Goal: Task Accomplishment & Management: Manage account settings

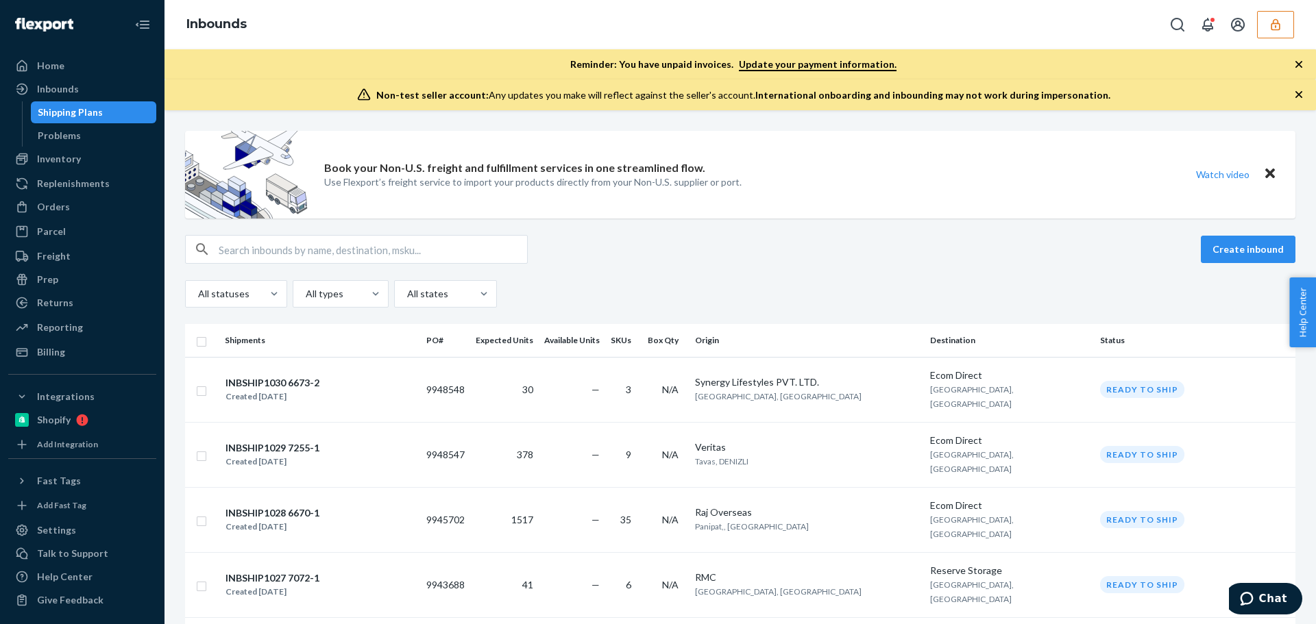
click at [1012, 197] on div "Home Inbounds Shipping Plans Problems Inventory Products Branded Packaging Repl…" at bounding box center [658, 312] width 1316 height 624
click at [1276, 25] on icon "button" at bounding box center [1275, 25] width 14 height 14
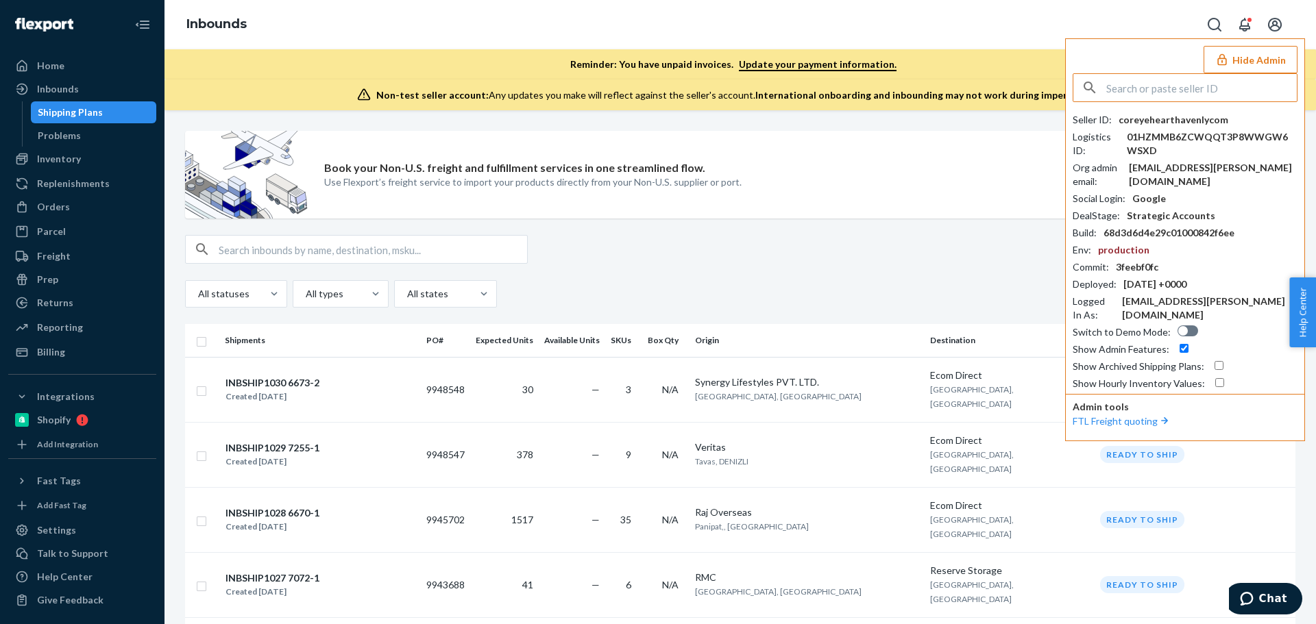
click at [1137, 91] on input "text" at bounding box center [1201, 87] width 190 height 27
paste input "jeremiah@fatbullfrog.com"
type input "jeremiah@fatbullfrog.com"
click at [1137, 121] on span "jamesbestselfco" at bounding box center [1189, 120] width 204 height 14
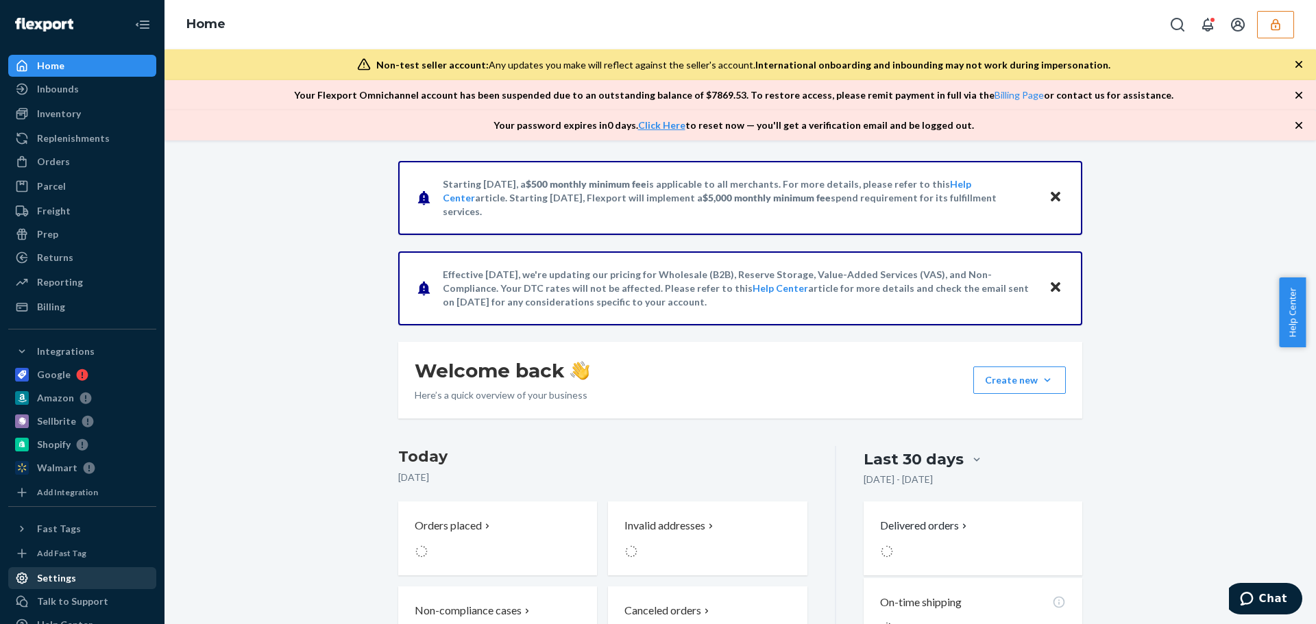
click at [63, 580] on div "Settings" at bounding box center [56, 578] width 39 height 14
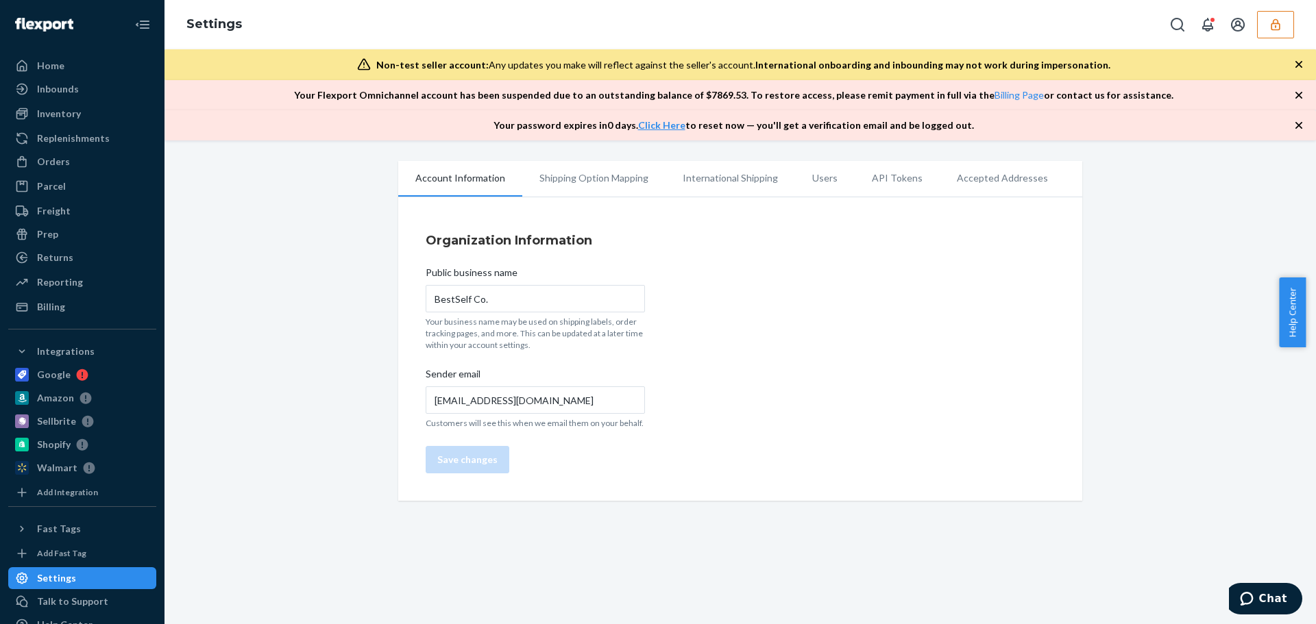
click at [828, 171] on li "Users" at bounding box center [825, 178] width 60 height 34
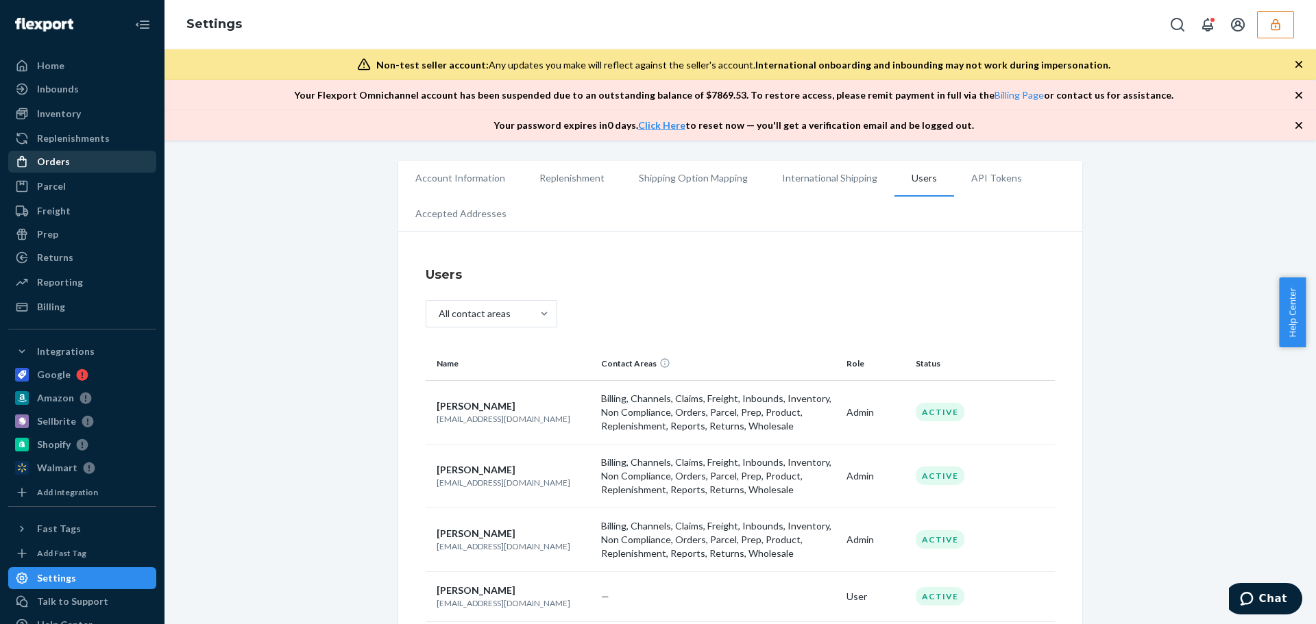
click at [92, 164] on div "Orders" at bounding box center [82, 161] width 145 height 19
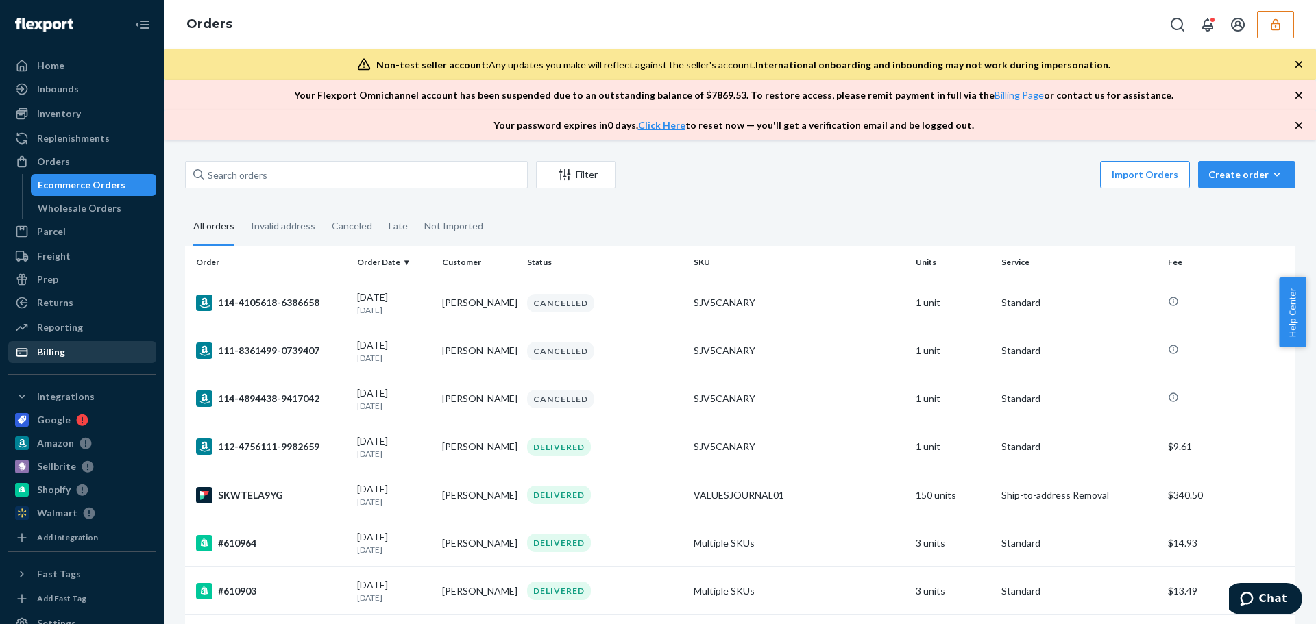
click at [55, 345] on div "Billing" at bounding box center [51, 352] width 28 height 14
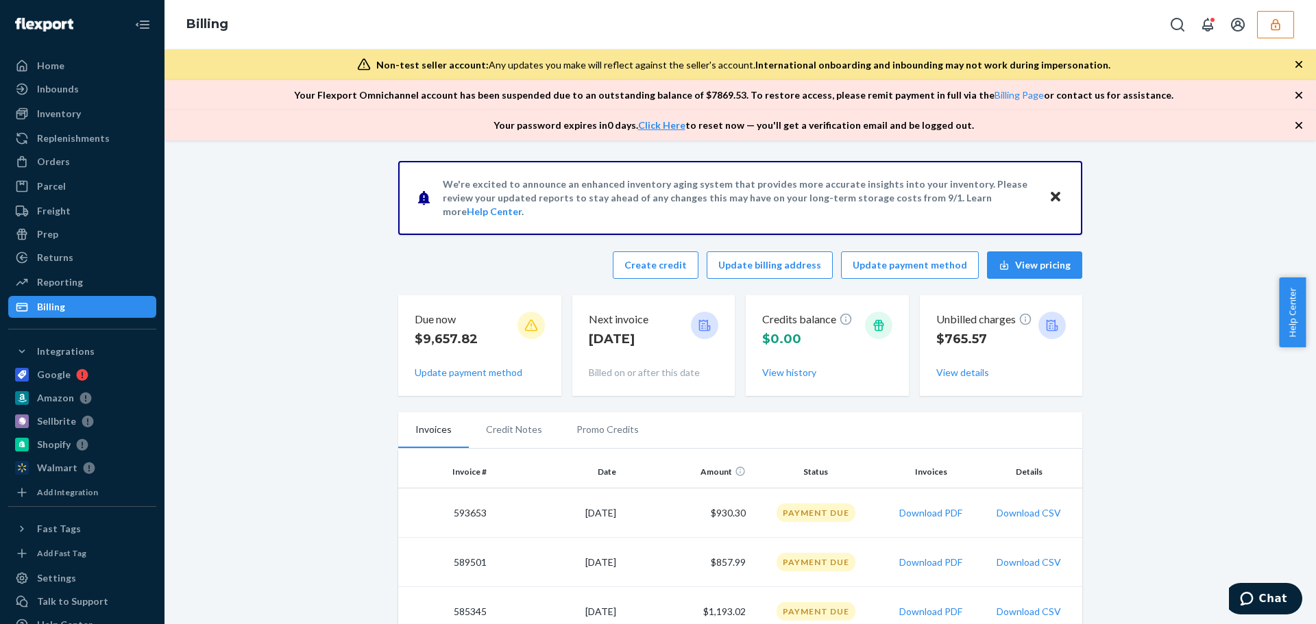
click at [1279, 29] on icon "button" at bounding box center [1274, 24] width 9 height 12
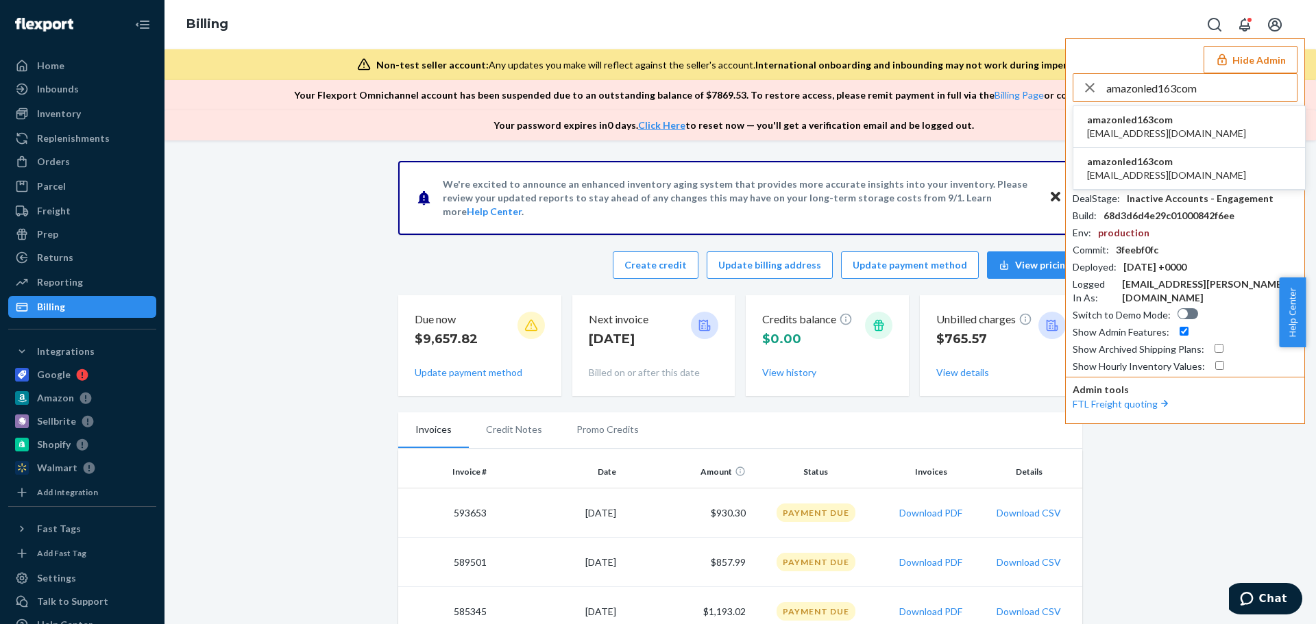
type input "amazonled163com"
click at [1174, 128] on span "amazonled@163.com" at bounding box center [1166, 134] width 159 height 14
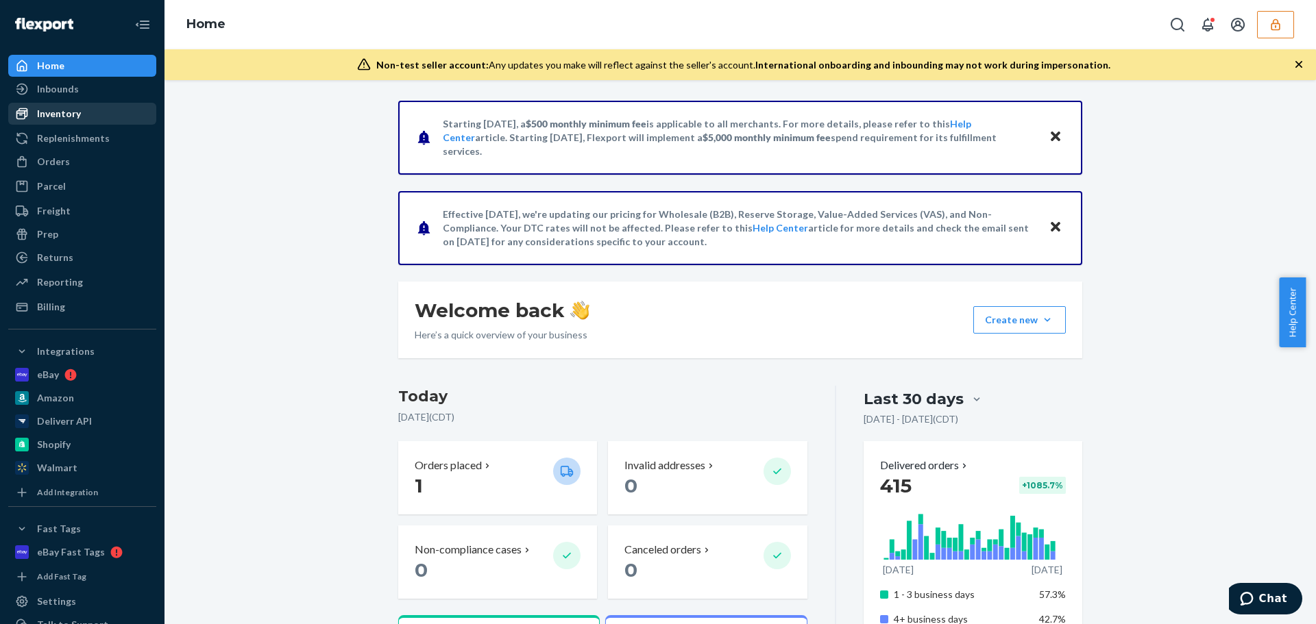
click at [73, 113] on div "Inventory" at bounding box center [59, 114] width 44 height 14
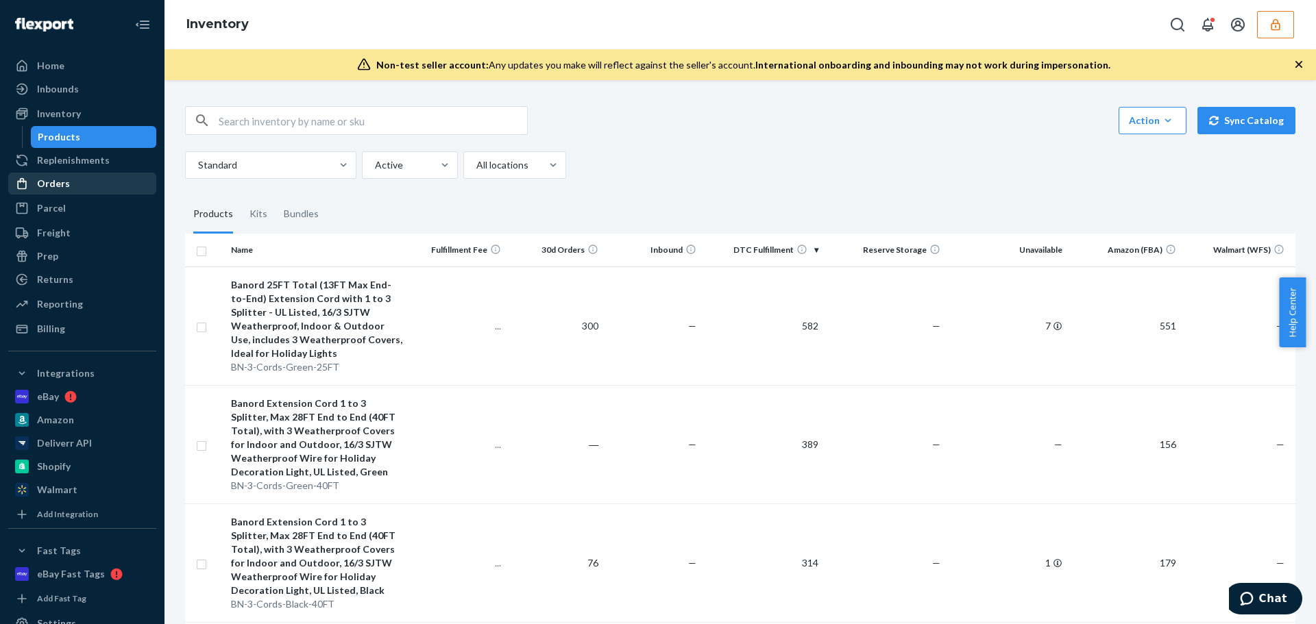
click at [55, 184] on div "Orders" at bounding box center [53, 184] width 33 height 14
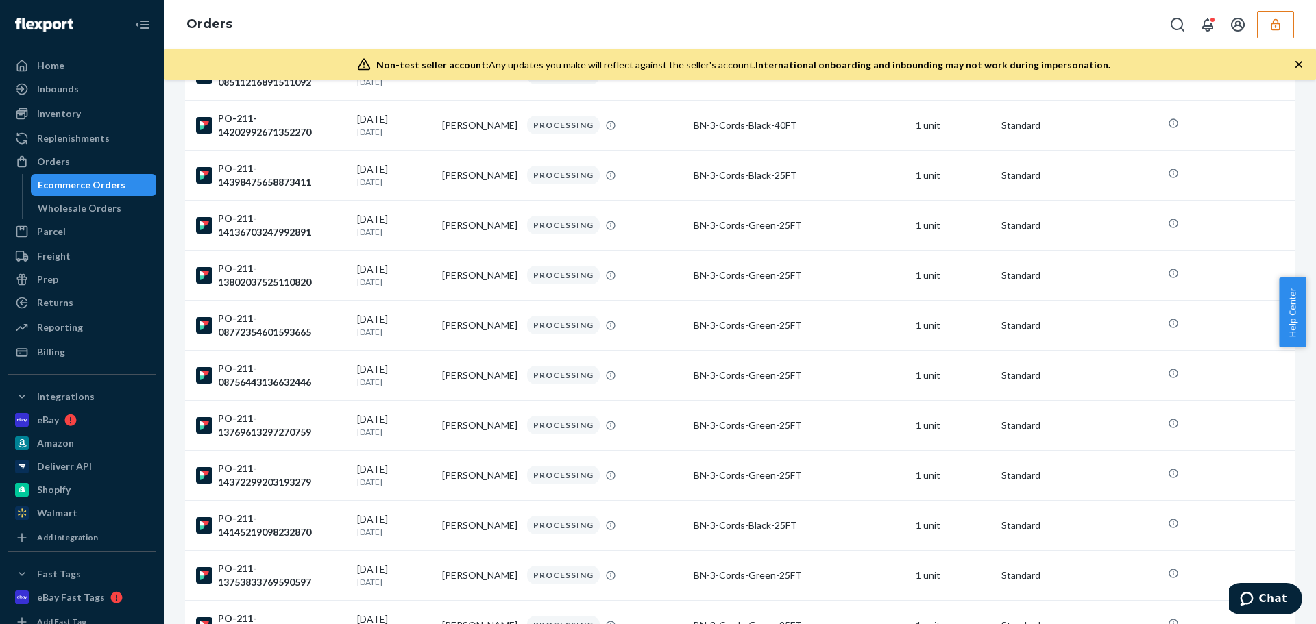
scroll to position [69, 0]
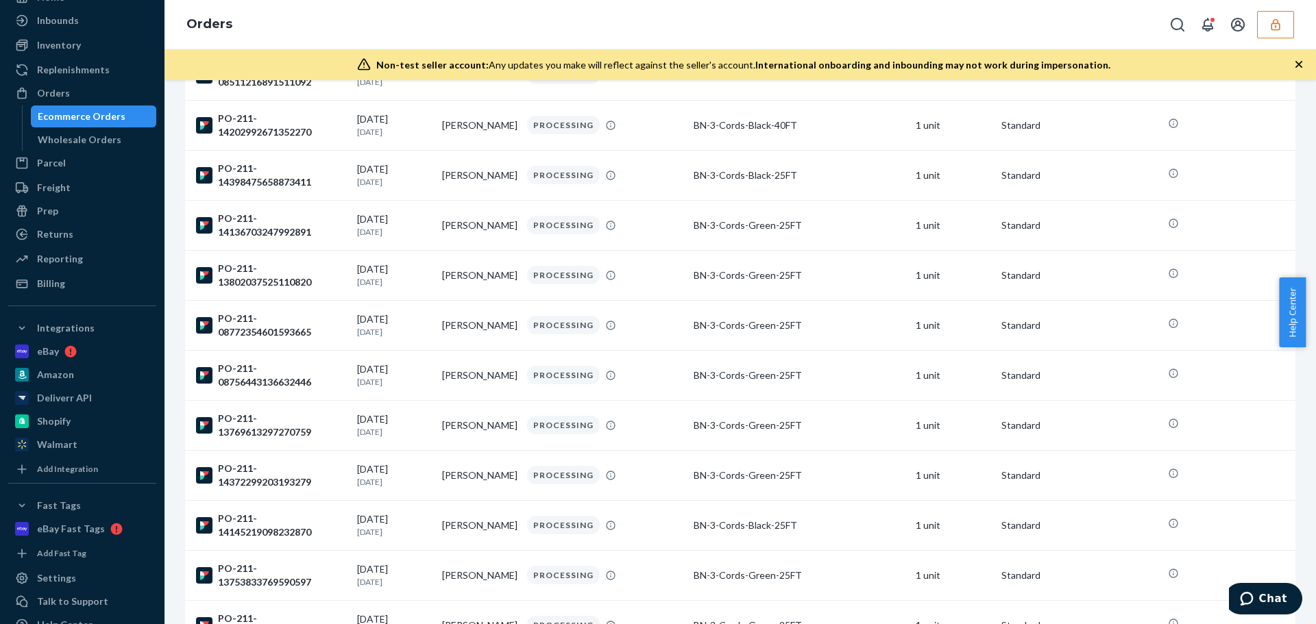
click at [1283, 23] on button "button" at bounding box center [1275, 24] width 37 height 27
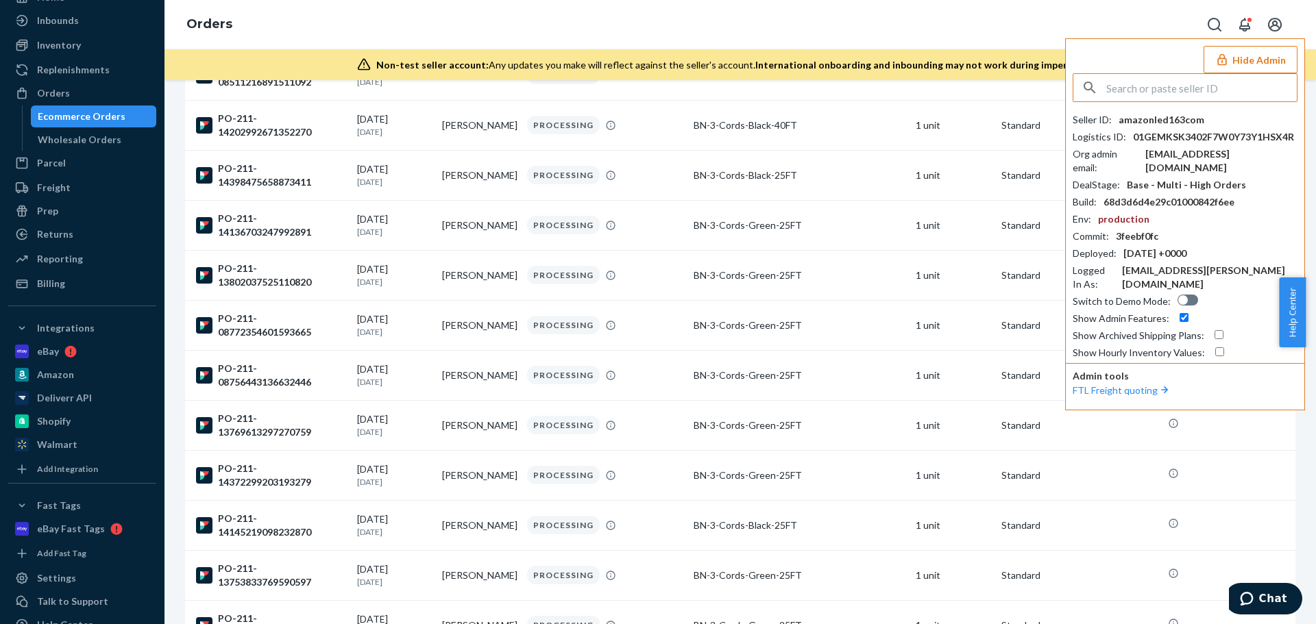
click at [1146, 89] on input "text" at bounding box center [1201, 87] width 190 height 27
type input "[DOMAIN_NAME][EMAIL_ADDRESS][PERSON_NAME][DOMAIN_NAME]"
drag, startPoint x: 1144, startPoint y: 133, endPoint x: 1131, endPoint y: 99, distance: 35.8
click at [1143, 133] on span "[DOMAIN_NAME][EMAIL_ADDRESS][PERSON_NAME][DOMAIN_NAME]" at bounding box center [1189, 140] width 204 height 27
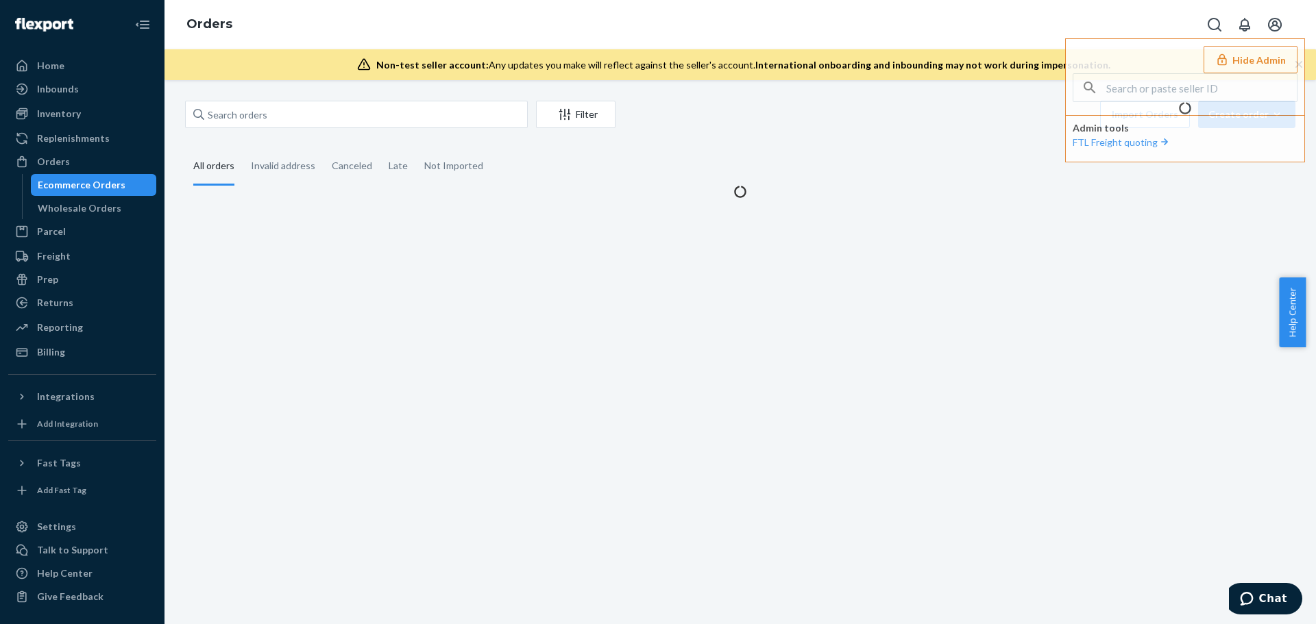
scroll to position [0, 0]
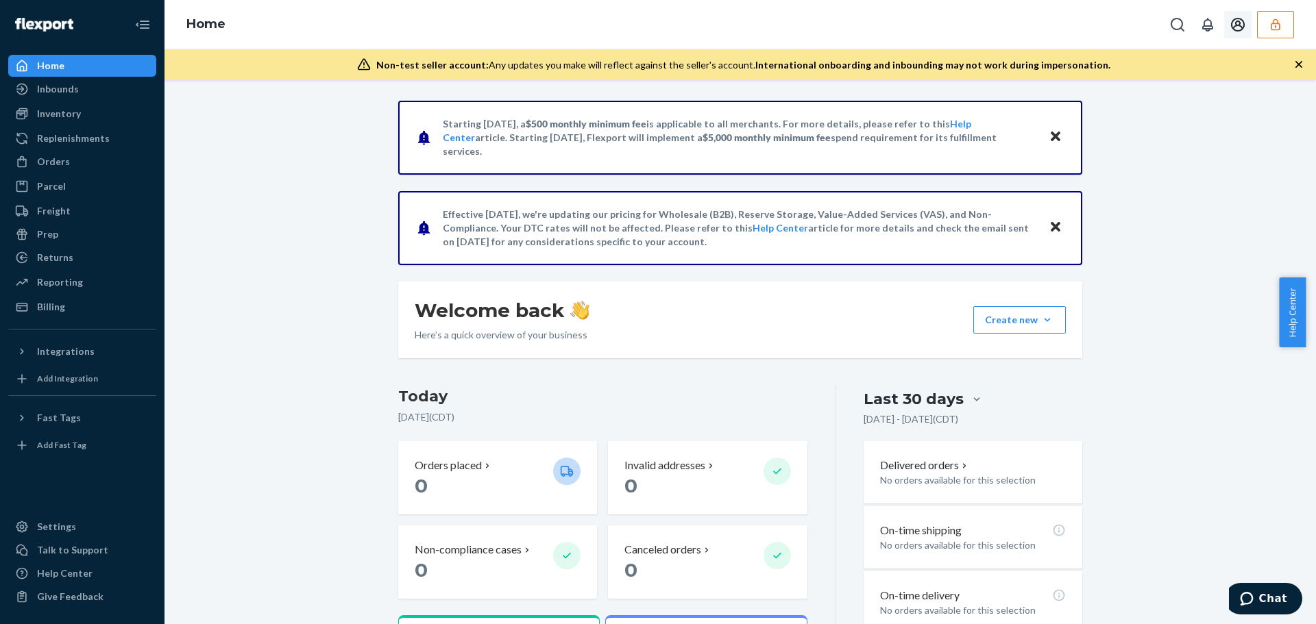
click at [1284, 19] on button "button" at bounding box center [1275, 24] width 37 height 27
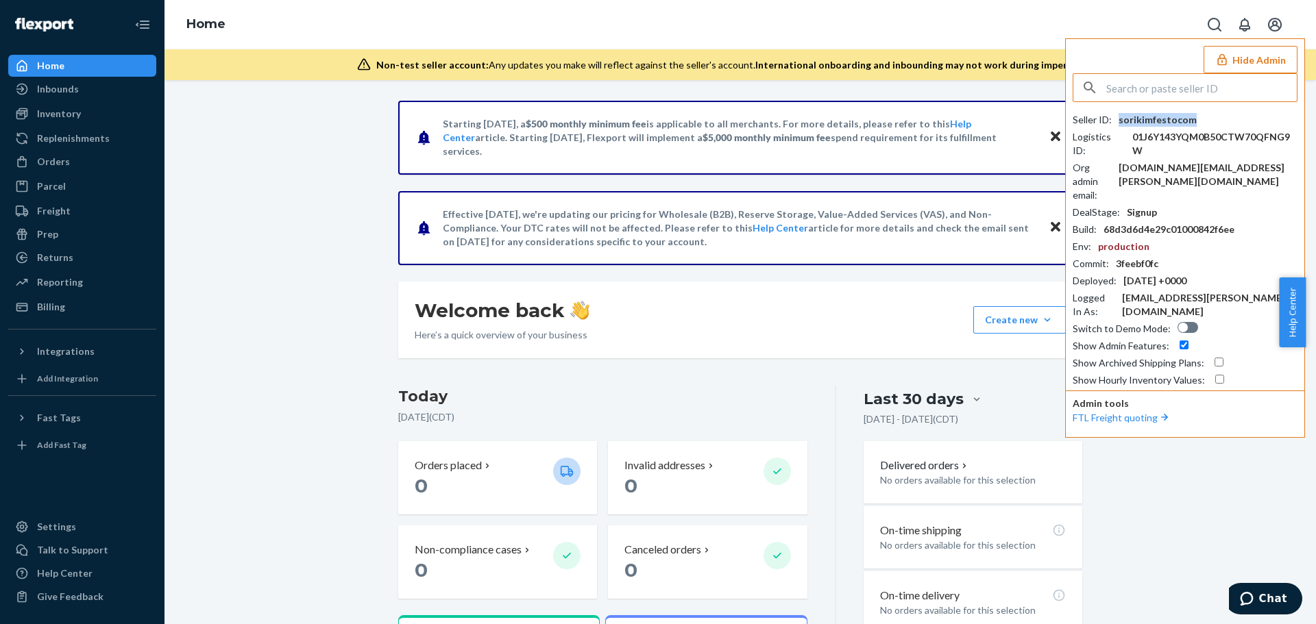
click at [1152, 118] on div "sorikimfestocom" at bounding box center [1157, 120] width 78 height 14
copy div "sorikimfestocom"
drag, startPoint x: 1237, startPoint y: 153, endPoint x: 1150, endPoint y: 156, distance: 86.4
click at [1150, 161] on div "Org admin email : sori.kim@festo.com" at bounding box center [1184, 181] width 225 height 41
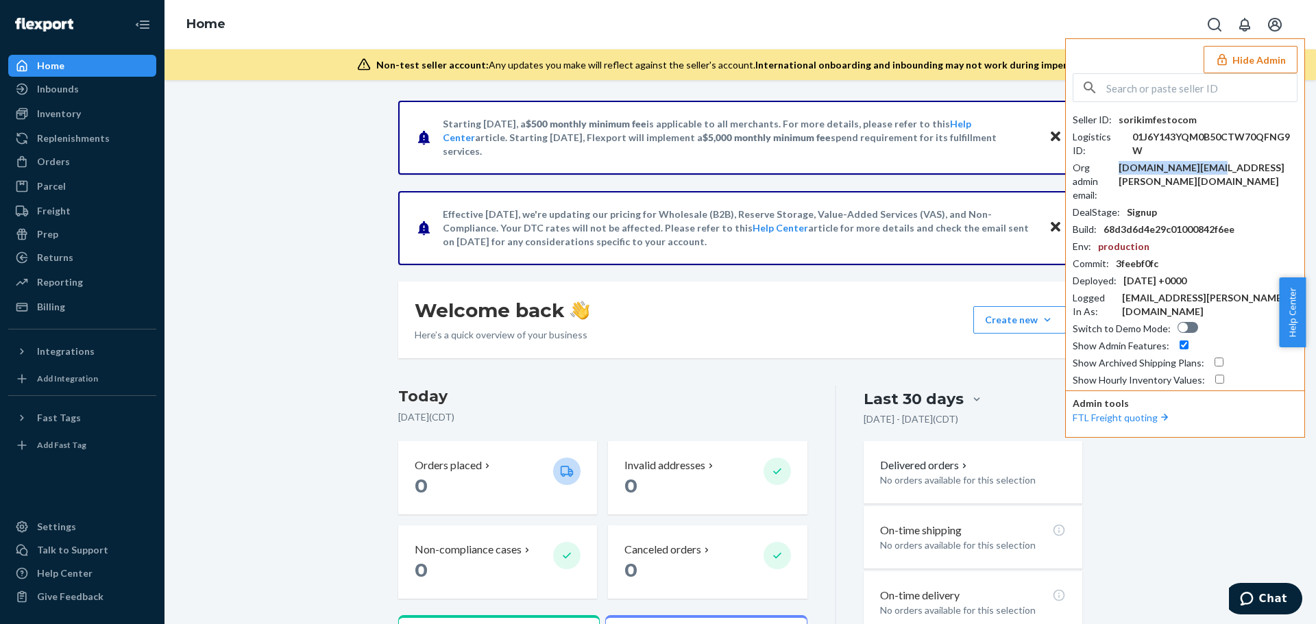
copy div "sori.kim@festo.com"
click at [63, 532] on div "Settings" at bounding box center [56, 527] width 39 height 14
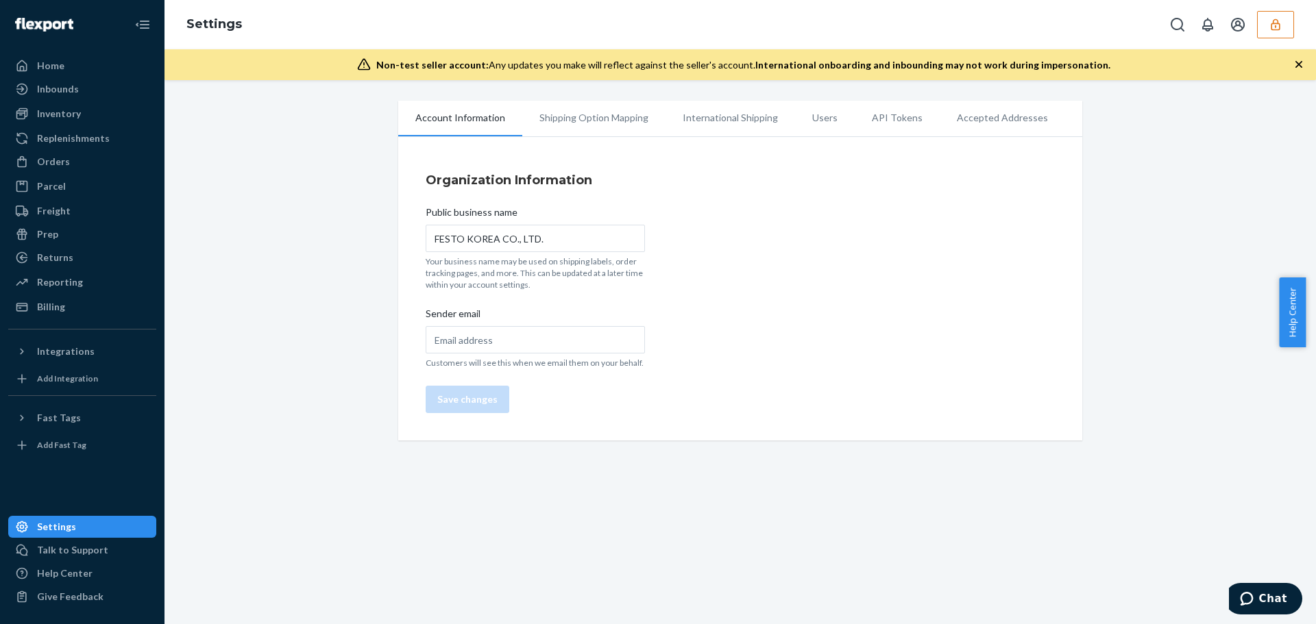
click at [812, 121] on li "Users" at bounding box center [825, 118] width 60 height 34
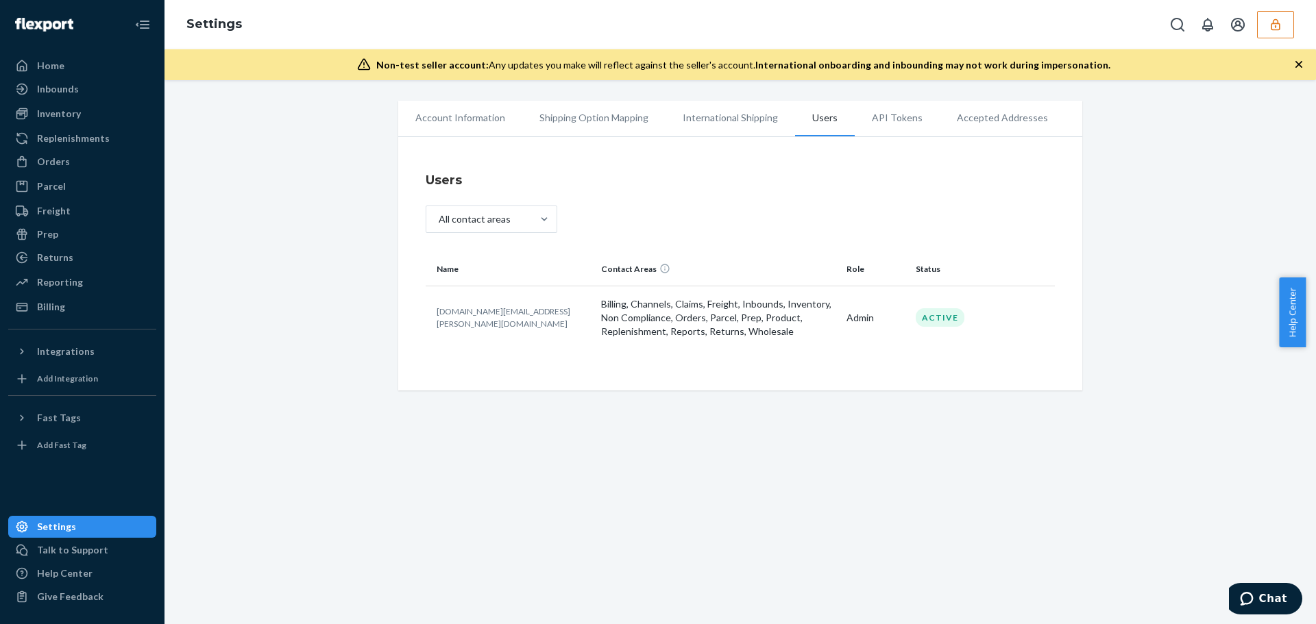
click at [1273, 25] on icon "button" at bounding box center [1275, 25] width 14 height 14
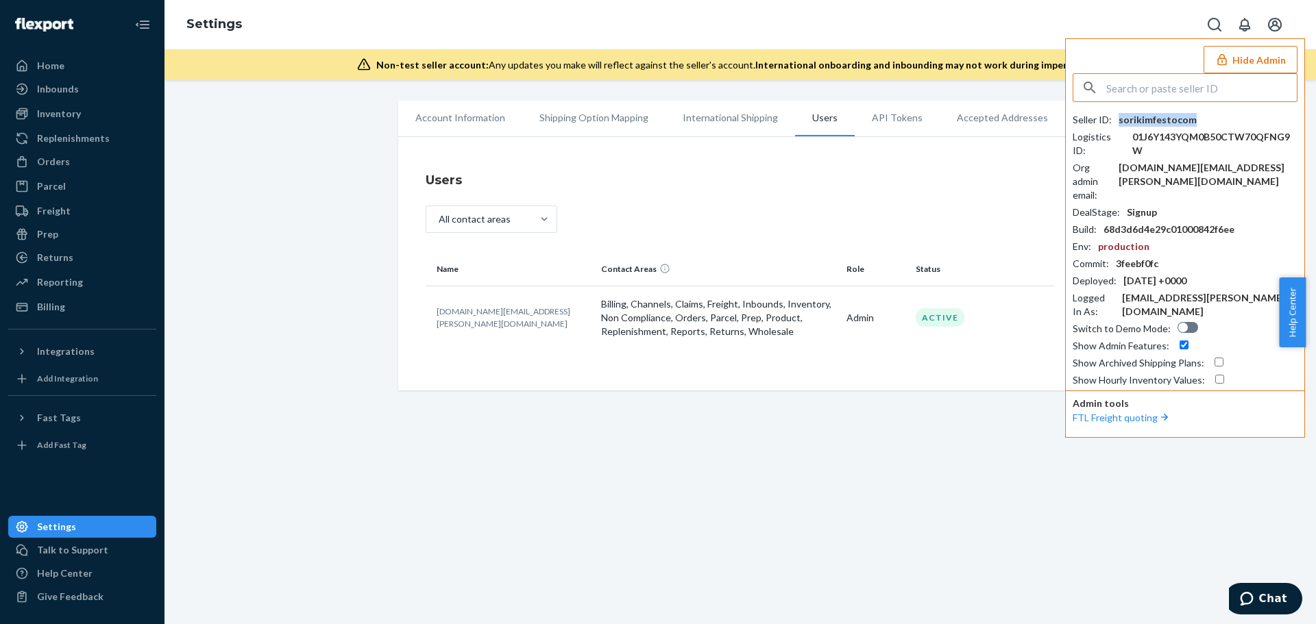
click at [1168, 121] on div "sorikimfestocom" at bounding box center [1157, 120] width 78 height 14
copy div "sorikimfestocom"
drag, startPoint x: 511, startPoint y: 325, endPoint x: 423, endPoint y: 319, distance: 87.9
click at [425, 319] on td "sori.kim@festo.com" at bounding box center [510, 318] width 170 height 64
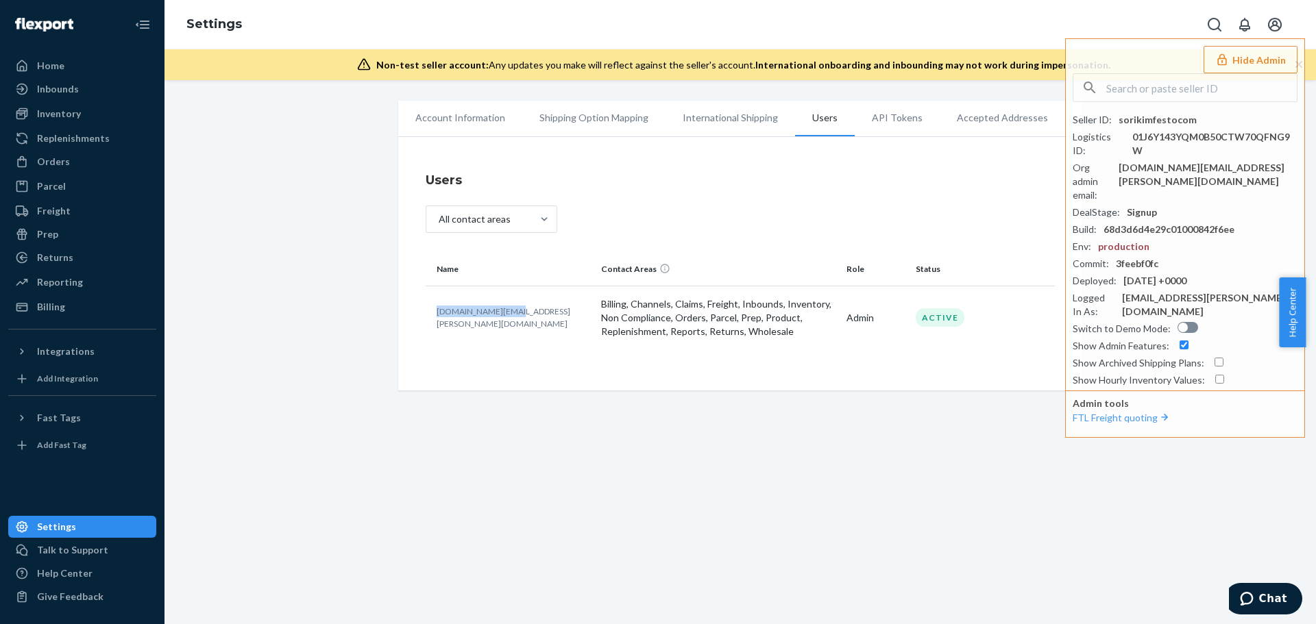
copy p "sori.kim@festo.com"
click at [1199, 88] on input "text" at bounding box center [1201, 87] width 190 height 27
paste input "coreyehearthavenlycom"
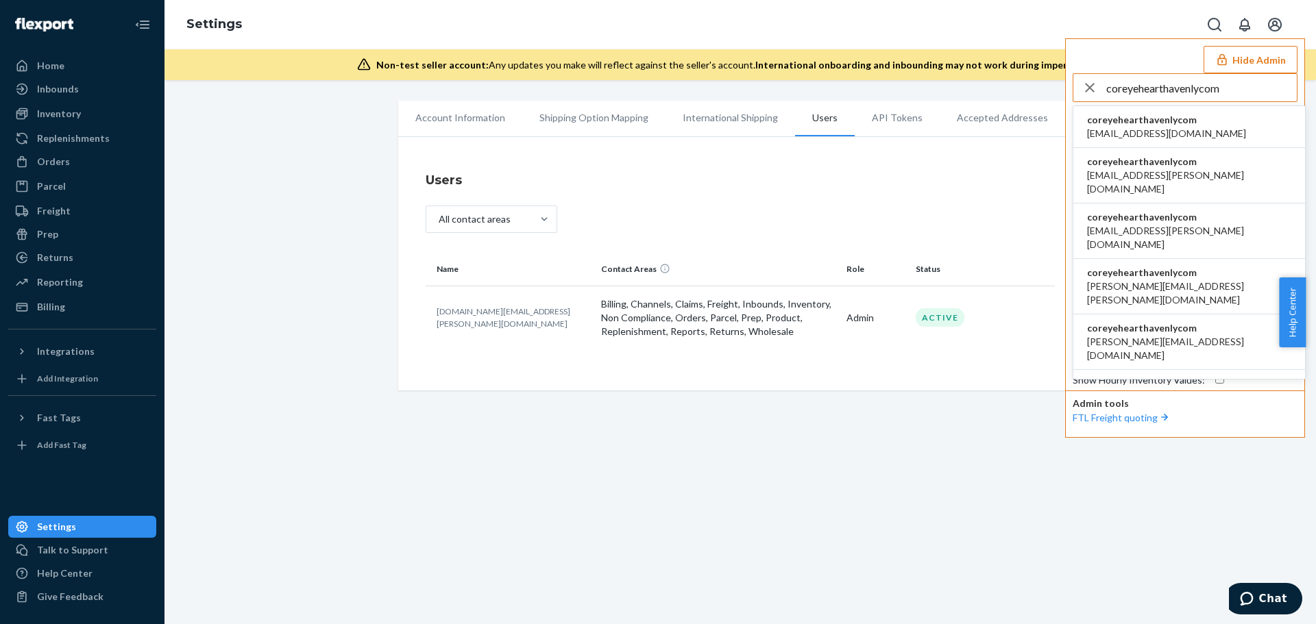
type input "coreyehearthavenlycom"
drag, startPoint x: 1120, startPoint y: 114, endPoint x: 1113, endPoint y: 117, distance: 7.7
click at [1120, 114] on span "coreyehearthavenlycom" at bounding box center [1166, 120] width 159 height 14
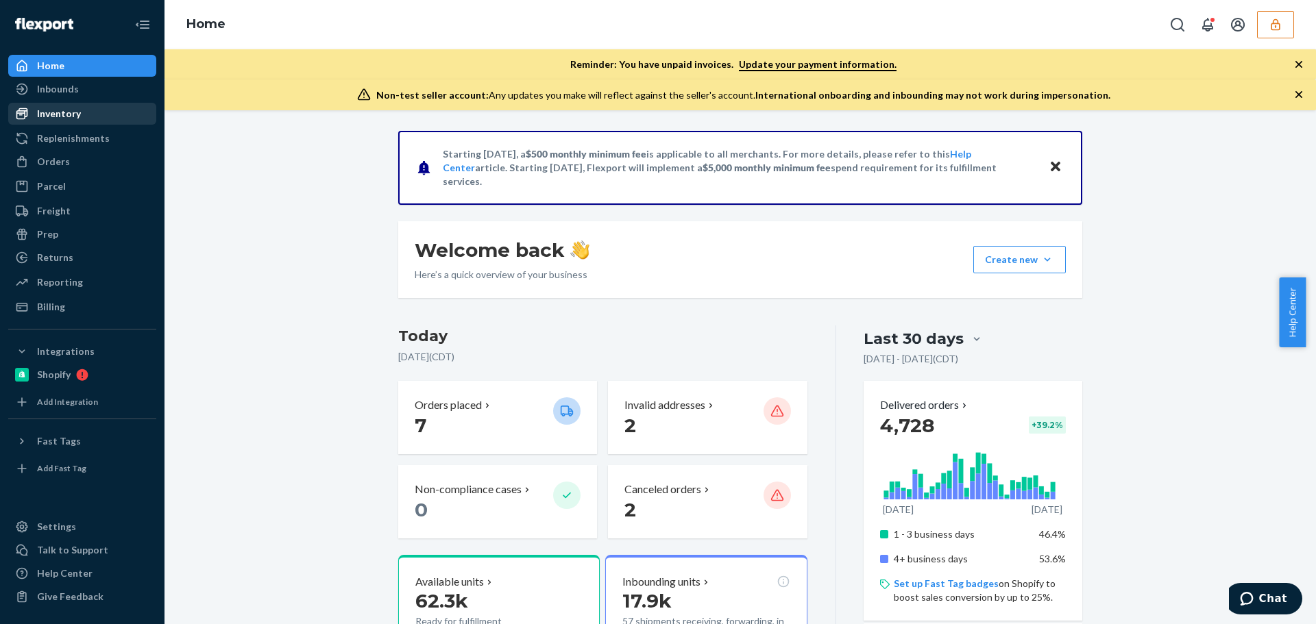
click at [72, 116] on div "Inventory" at bounding box center [59, 114] width 44 height 14
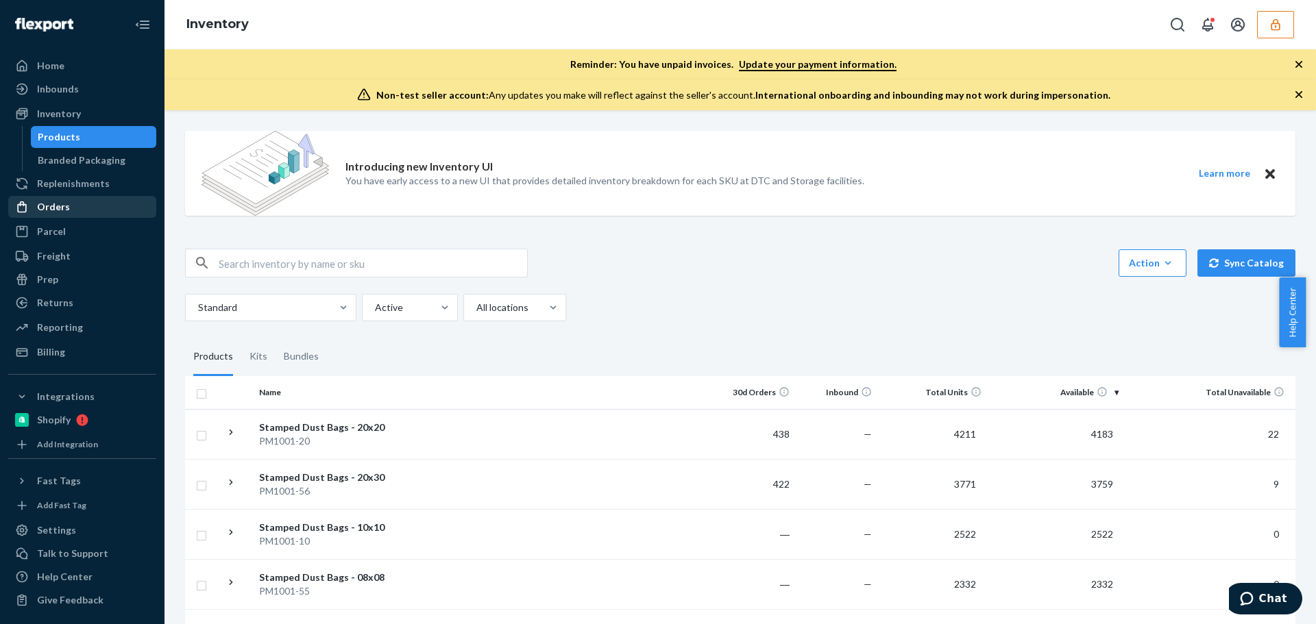
click at [55, 200] on div "Orders" at bounding box center [53, 207] width 33 height 14
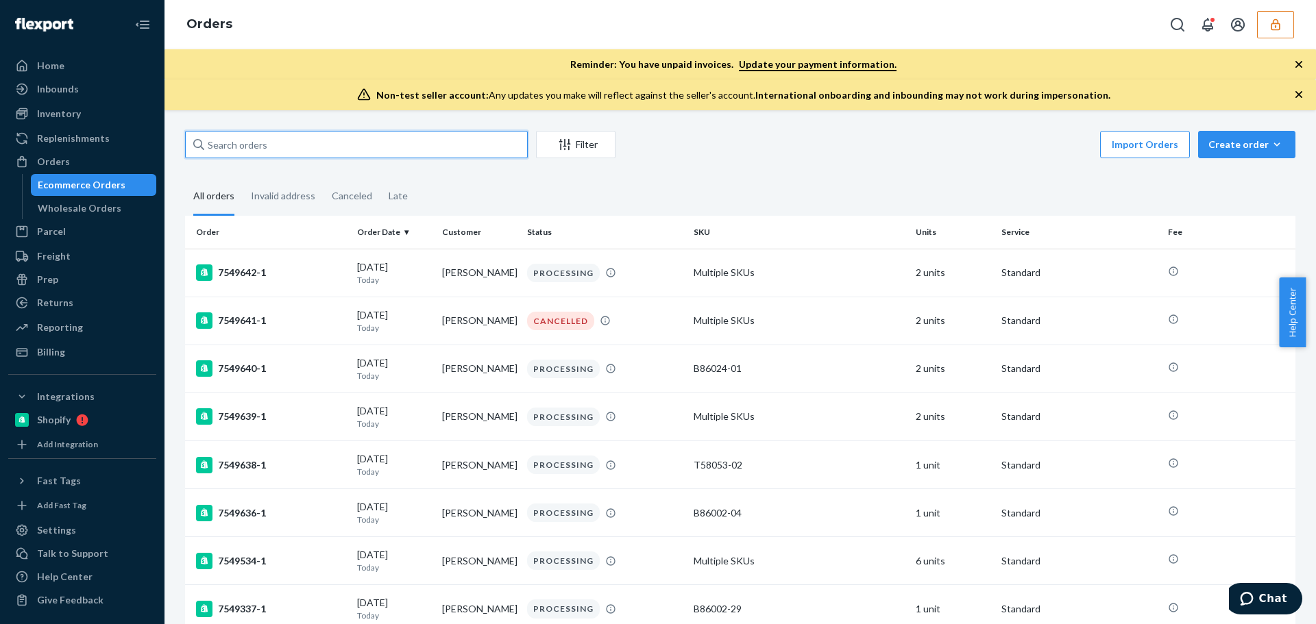
click at [264, 142] on input "text" at bounding box center [356, 144] width 343 height 27
paste input "136006728"
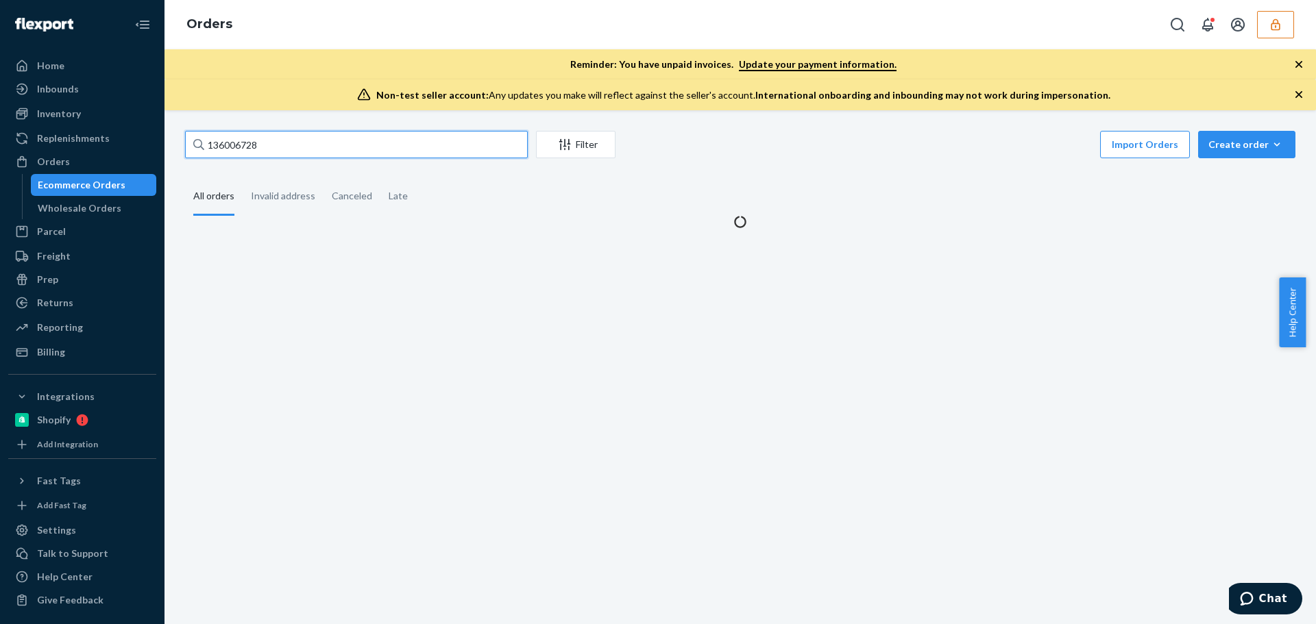
type input "136006728"
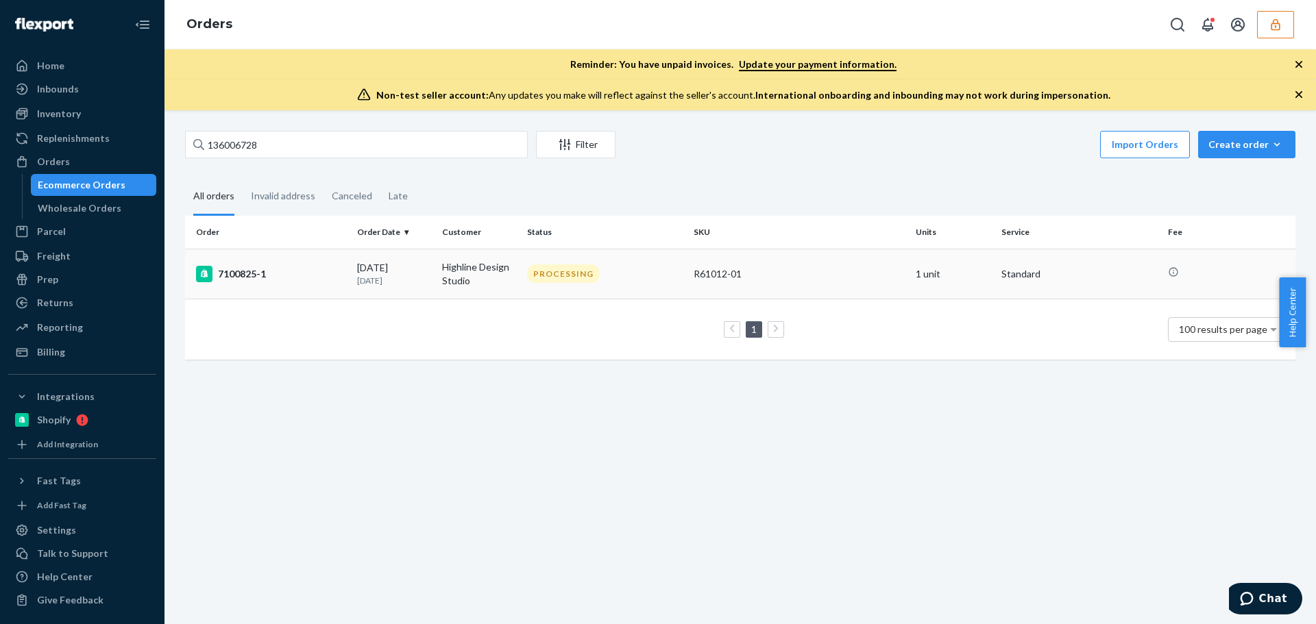
click at [316, 282] on div "7100825-1" at bounding box center [271, 274] width 150 height 16
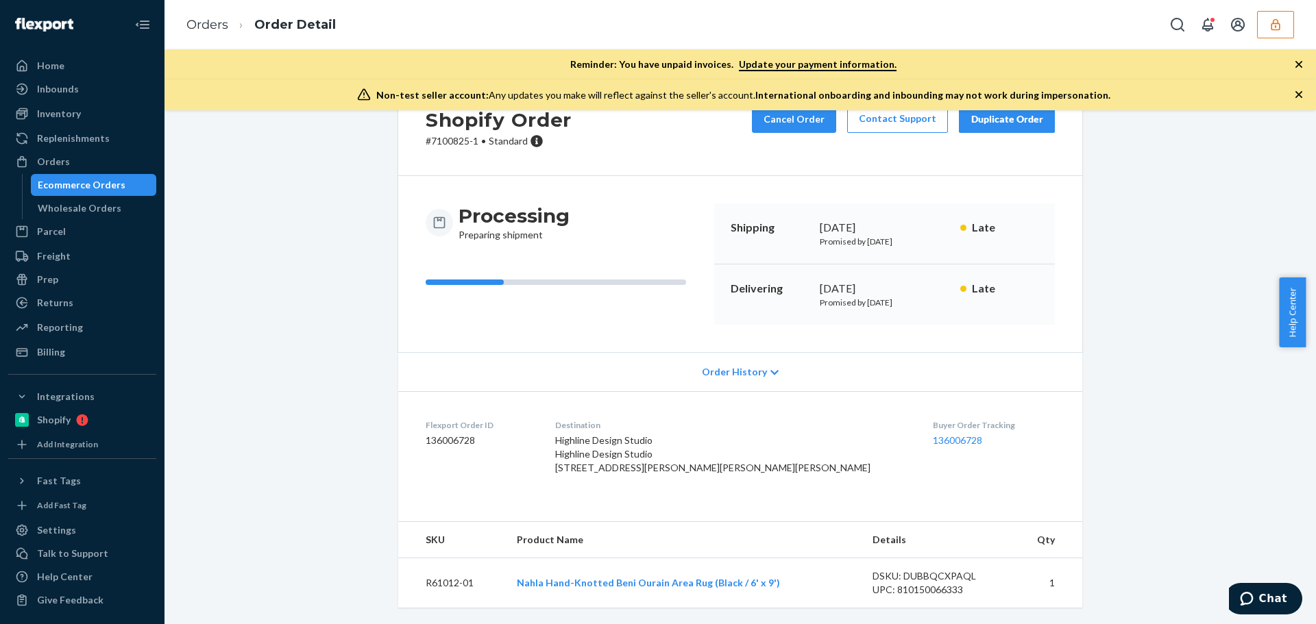
scroll to position [94, 0]
click at [913, 578] on div "DSKU: DUBBQCXPAQL" at bounding box center [936, 576] width 129 height 14
copy div "DUBBQCXPAQL"
click at [935, 570] on div "DSKU: DUBBQCXPAQL" at bounding box center [936, 576] width 129 height 14
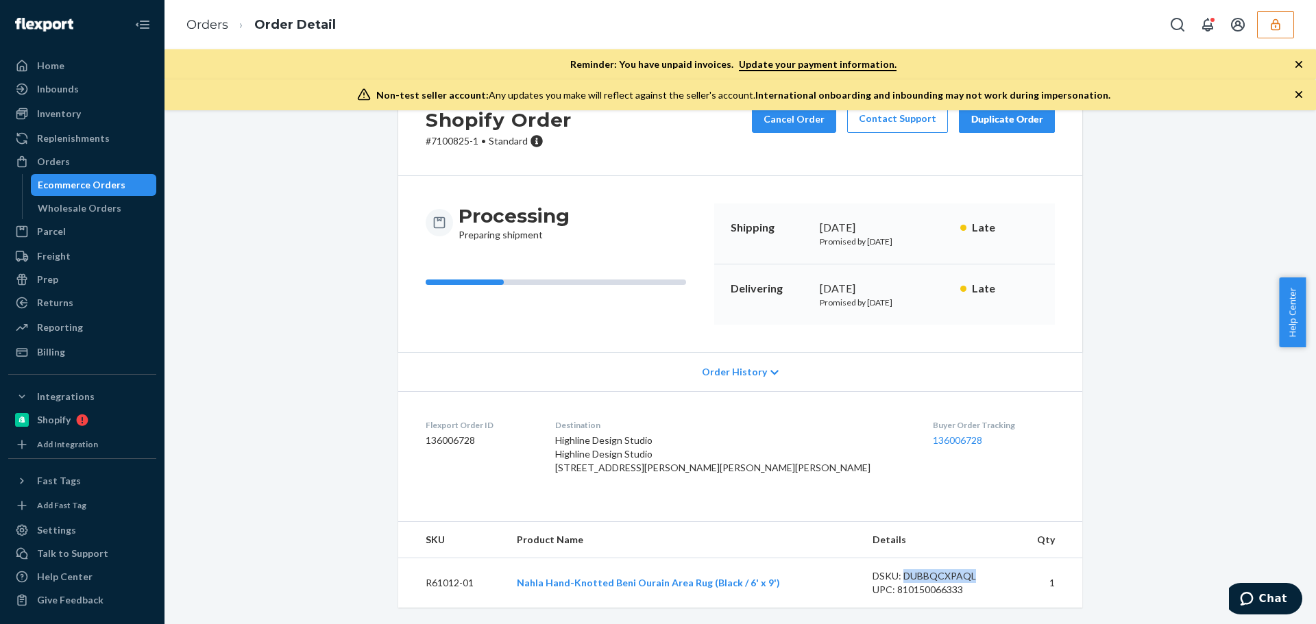
click at [935, 570] on div "DSKU: DUBBQCXPAQL" at bounding box center [936, 576] width 129 height 14
click at [647, 582] on link "Nahla Hand-Knotted Beni Ourain Area Rug (Black / 6' x 9')" at bounding box center [648, 583] width 263 height 12
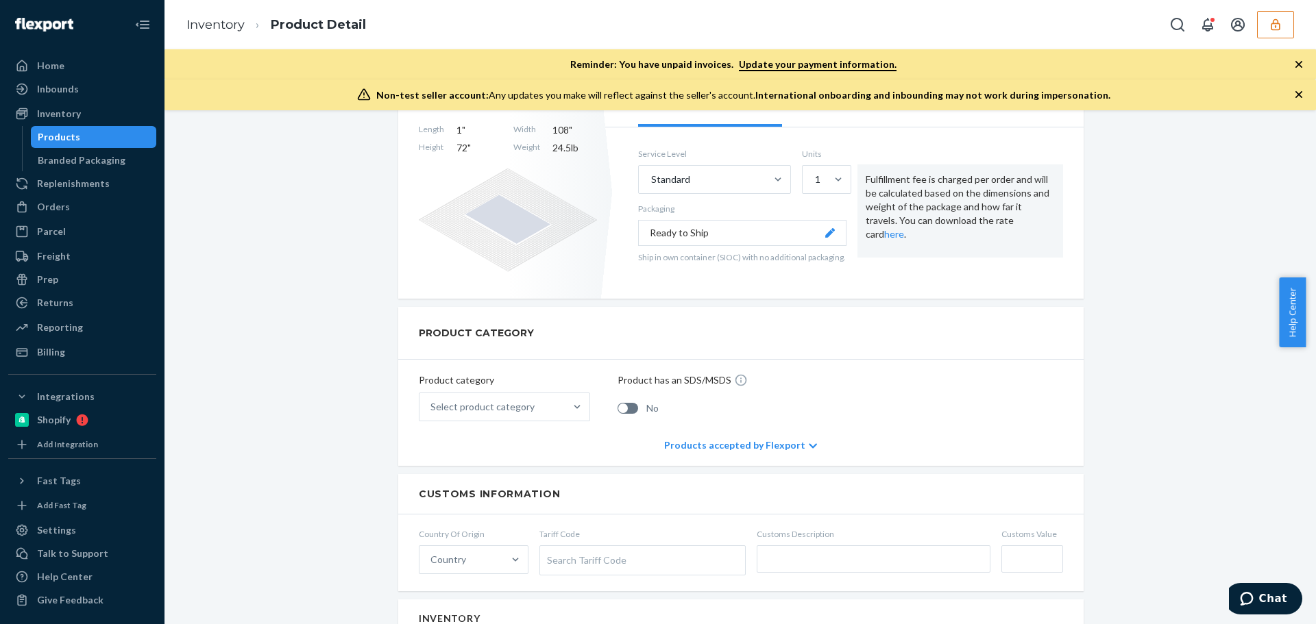
scroll to position [822, 0]
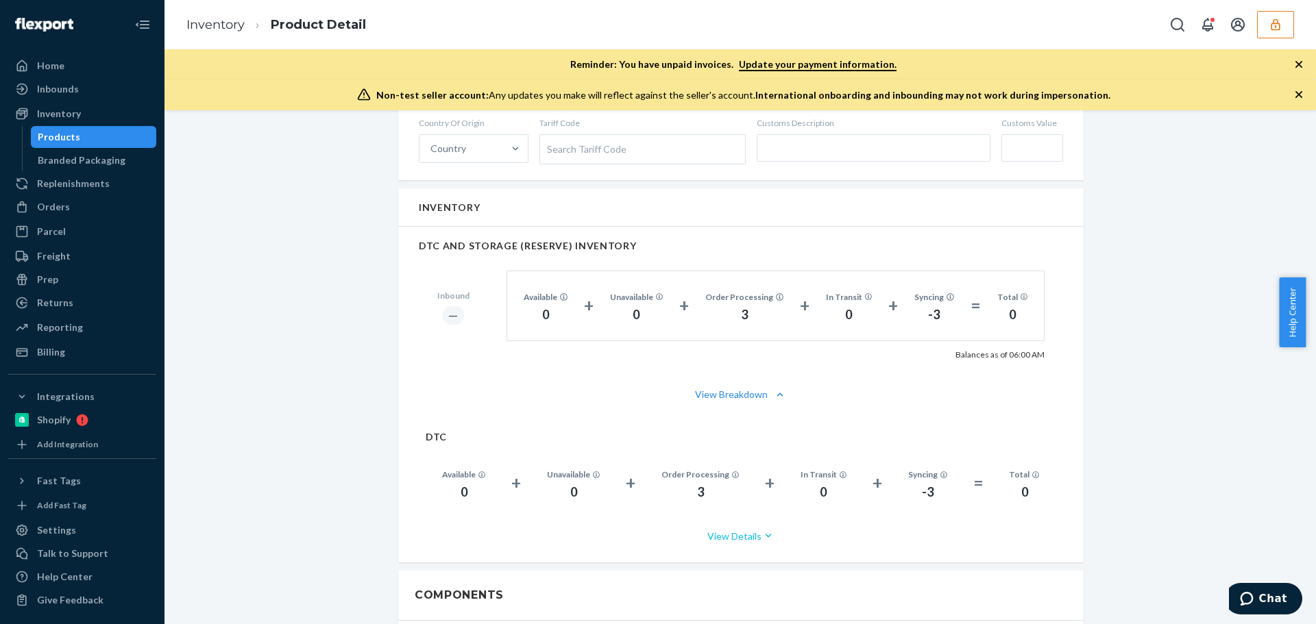
click at [719, 538] on button "View Details" at bounding box center [740, 536] width 630 height 36
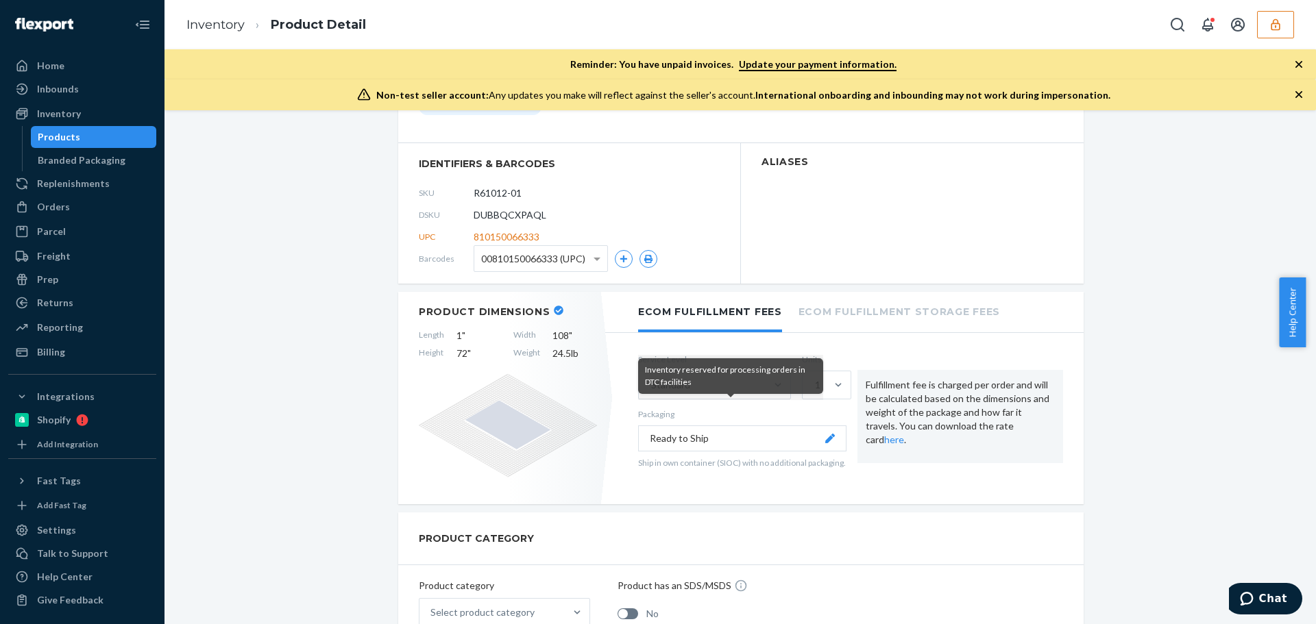
scroll to position [69, 0]
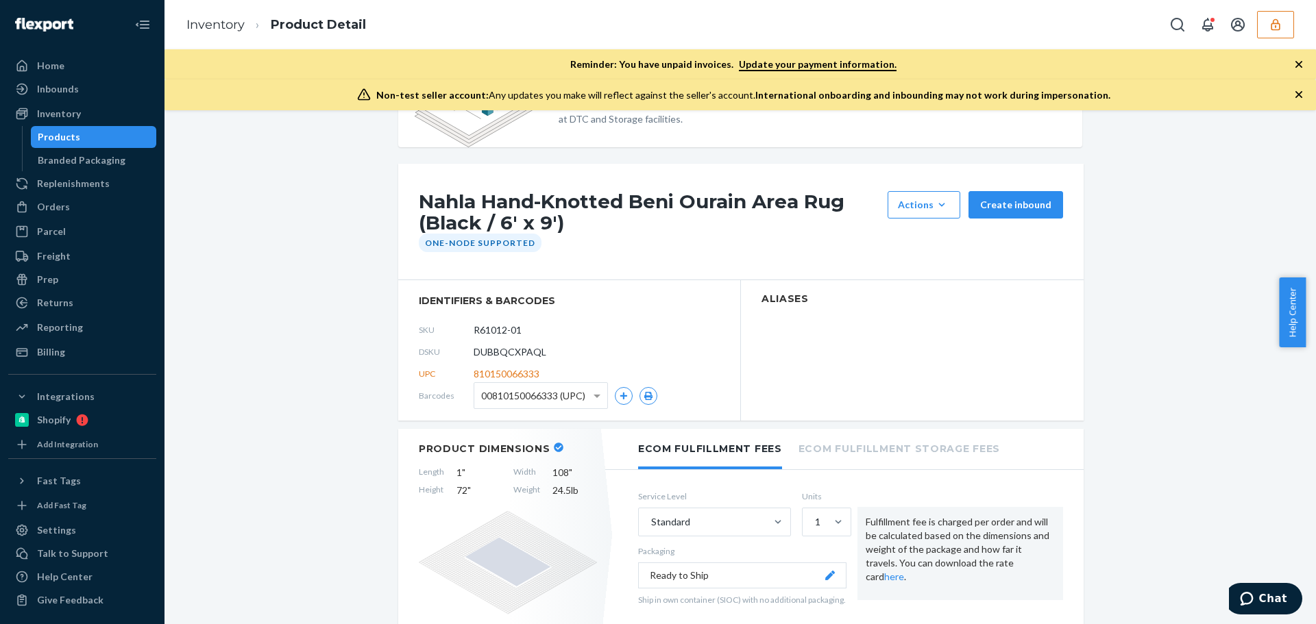
click at [517, 357] on span "DUBBQCXPAQL" at bounding box center [509, 352] width 73 height 14
click at [516, 357] on span "DUBBQCXPAQL" at bounding box center [509, 352] width 73 height 14
copy span "DUBBQCXPAQL"
click at [214, 26] on link "Inventory" at bounding box center [215, 24] width 58 height 15
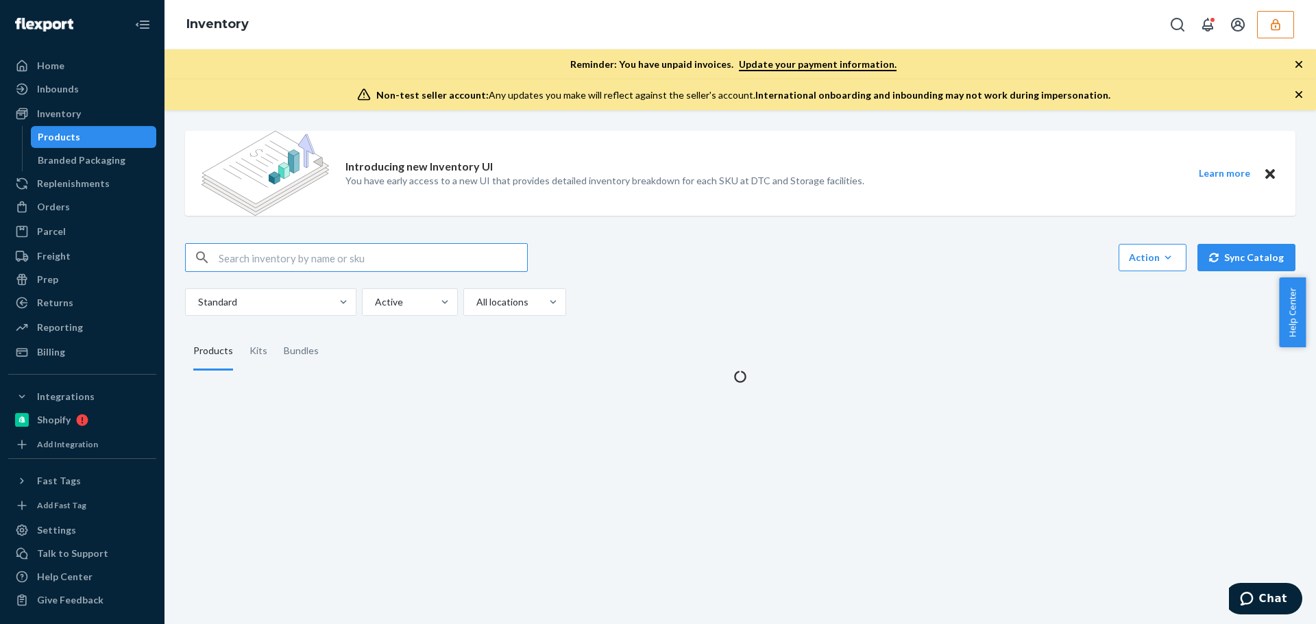
click at [262, 255] on input "text" at bounding box center [373, 257] width 308 height 27
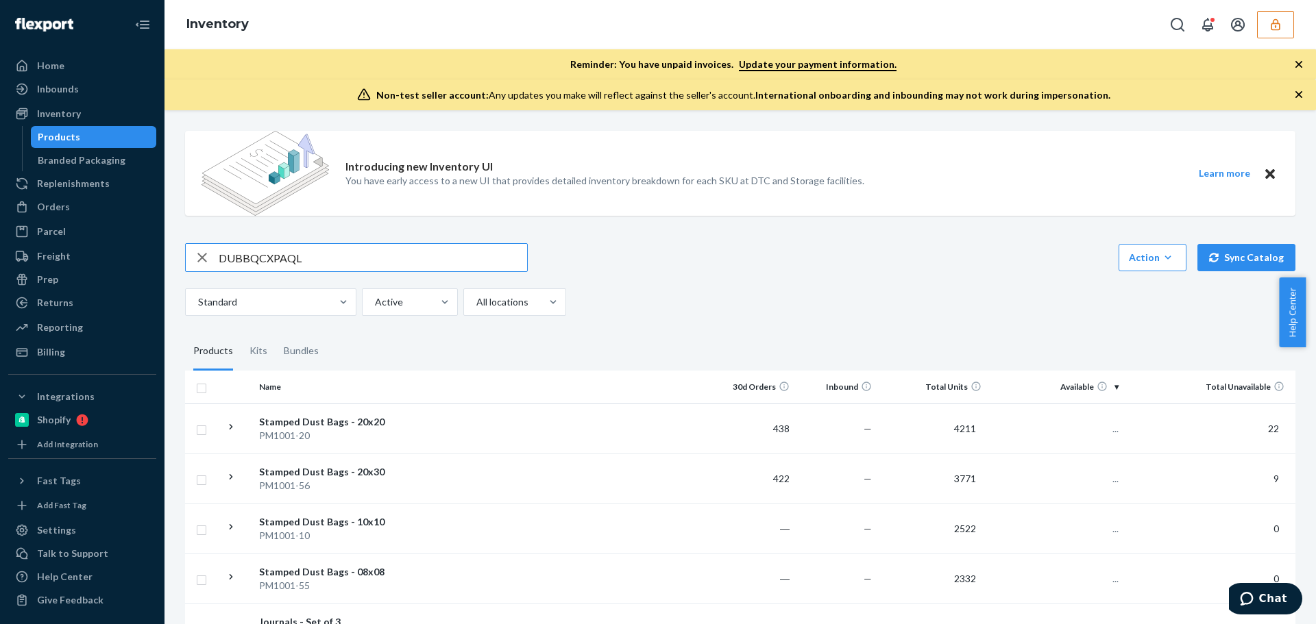
type input "DUBBQCXPAQL"
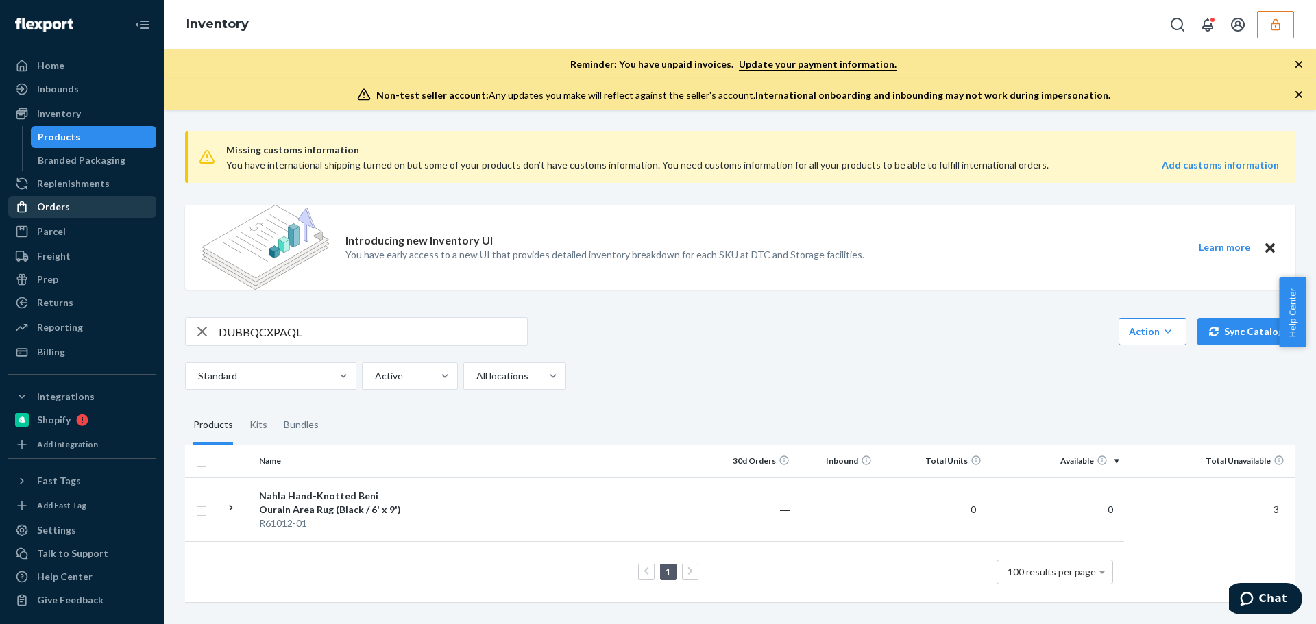
click at [59, 206] on div "Orders" at bounding box center [53, 207] width 33 height 14
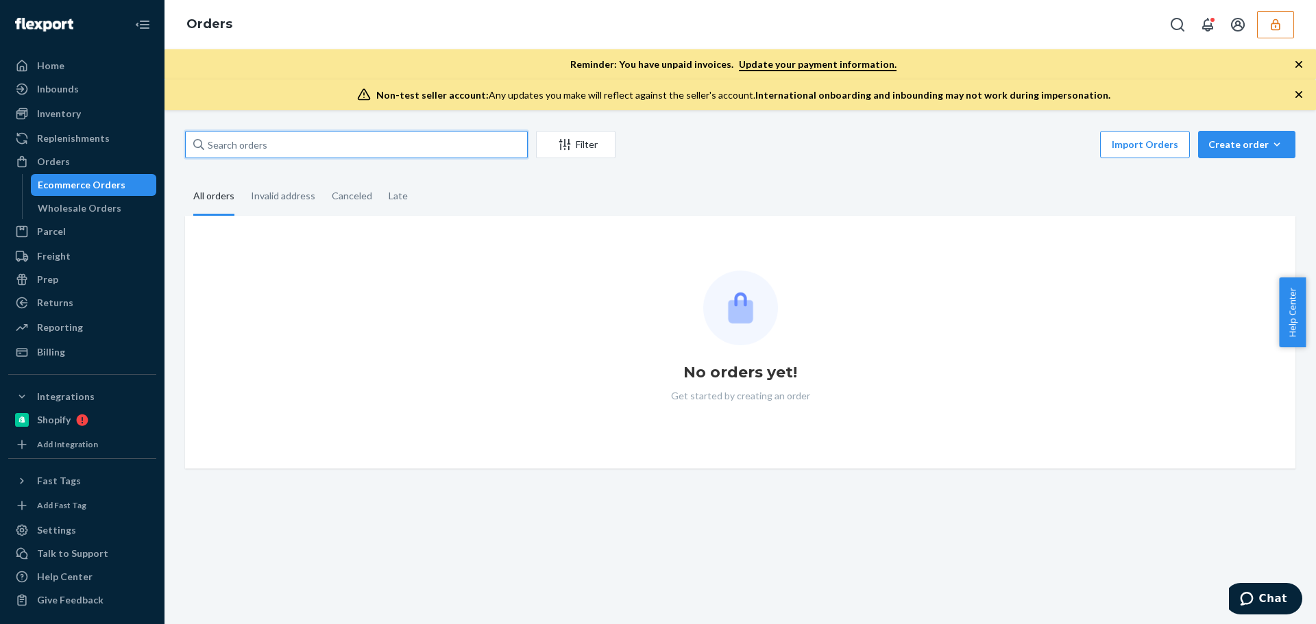
click at [252, 148] on input "text" at bounding box center [356, 144] width 343 height 27
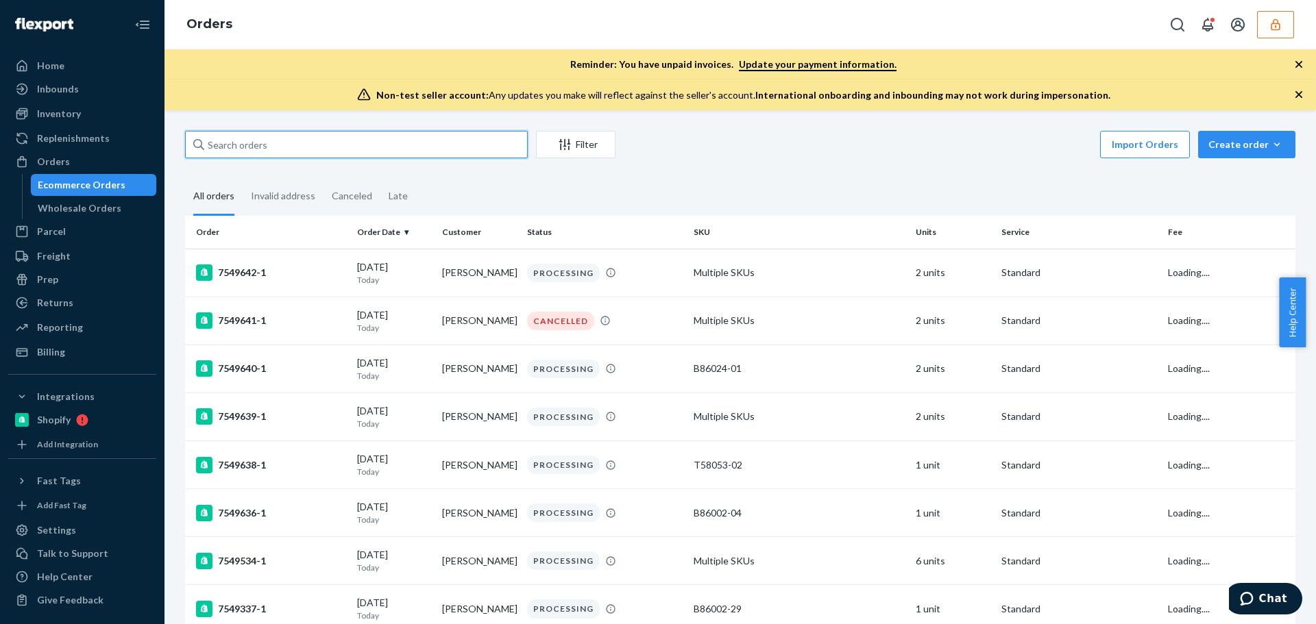
paste input "DUBBQCXPAQL"
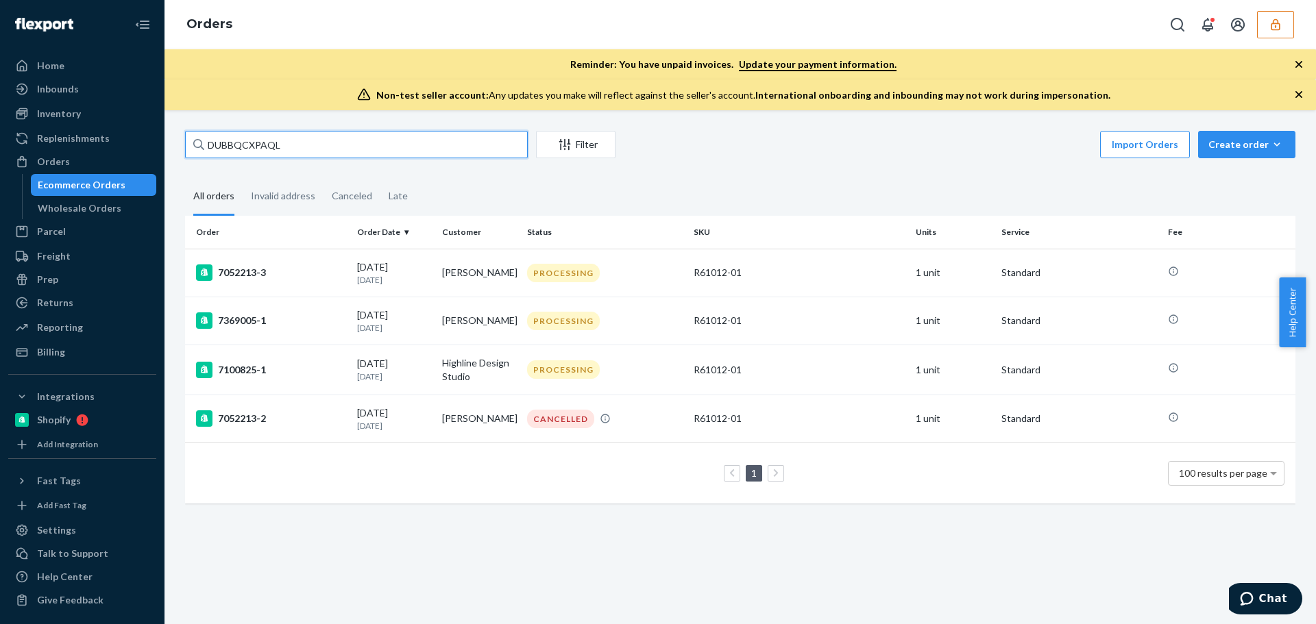
type input "DUBBQCXPAQL"
click at [941, 184] on fieldset "All orders Invalid address Canceled Late" at bounding box center [740, 197] width 1110 height 38
click at [552, 377] on div "PROCESSING" at bounding box center [563, 369] width 73 height 18
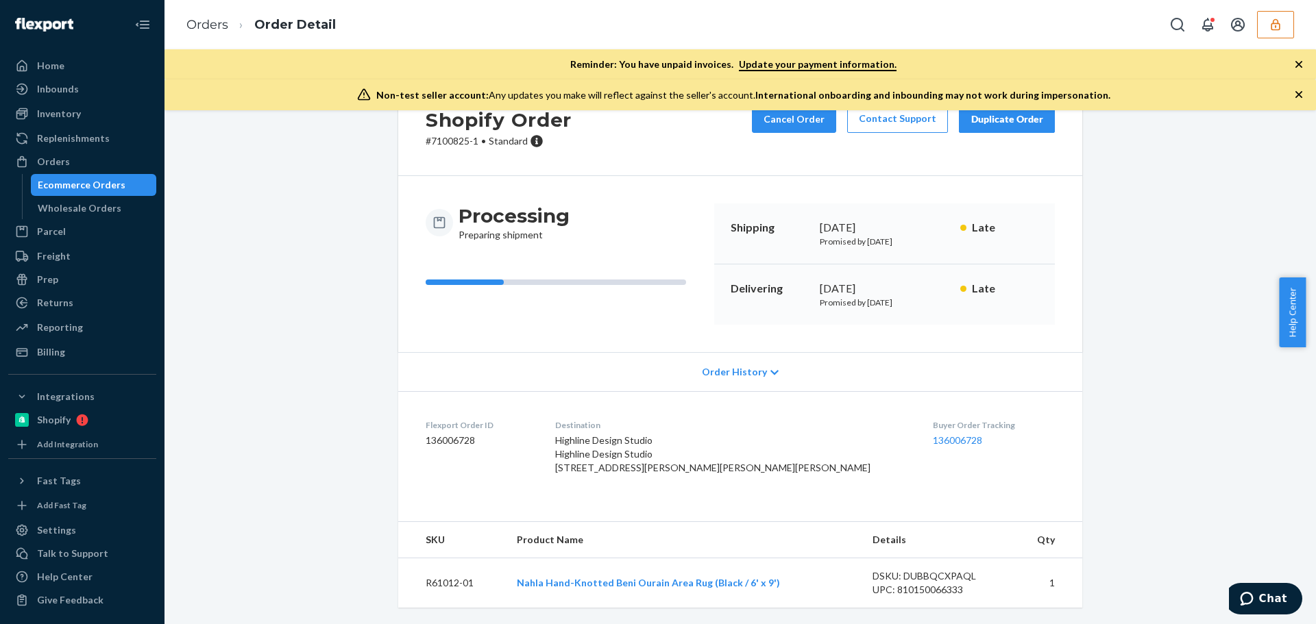
scroll to position [94, 0]
click at [204, 25] on link "Orders" at bounding box center [207, 24] width 42 height 15
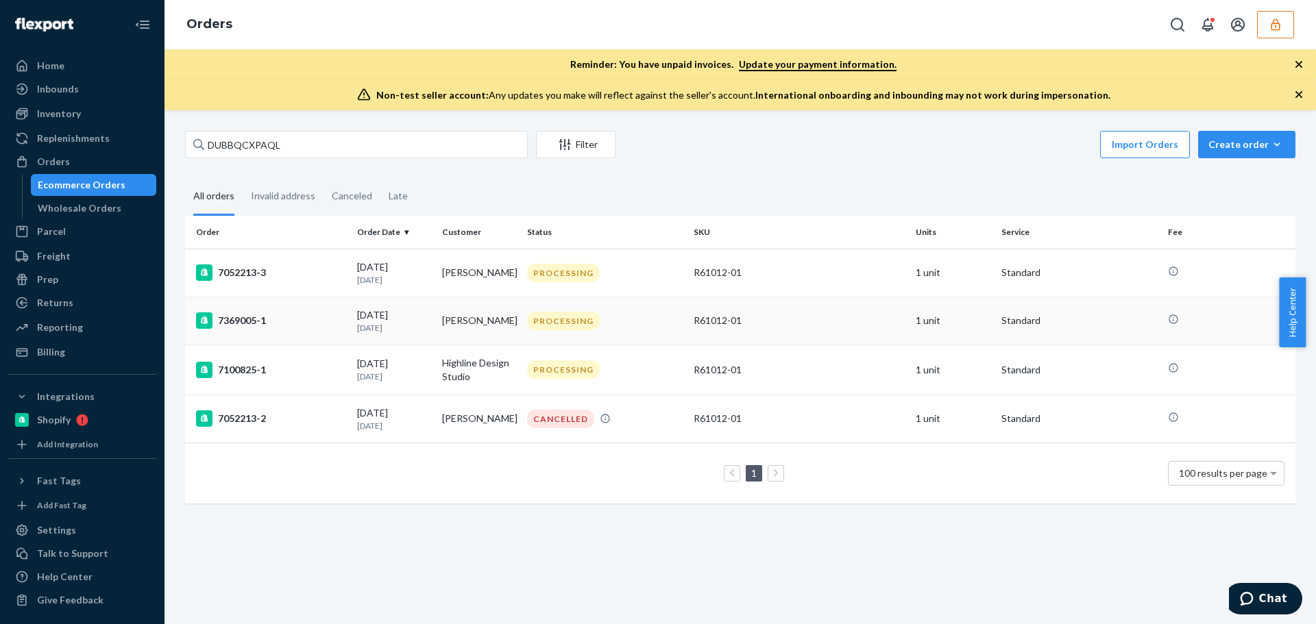
click at [383, 311] on div "[DATE] [DATE]" at bounding box center [394, 320] width 74 height 25
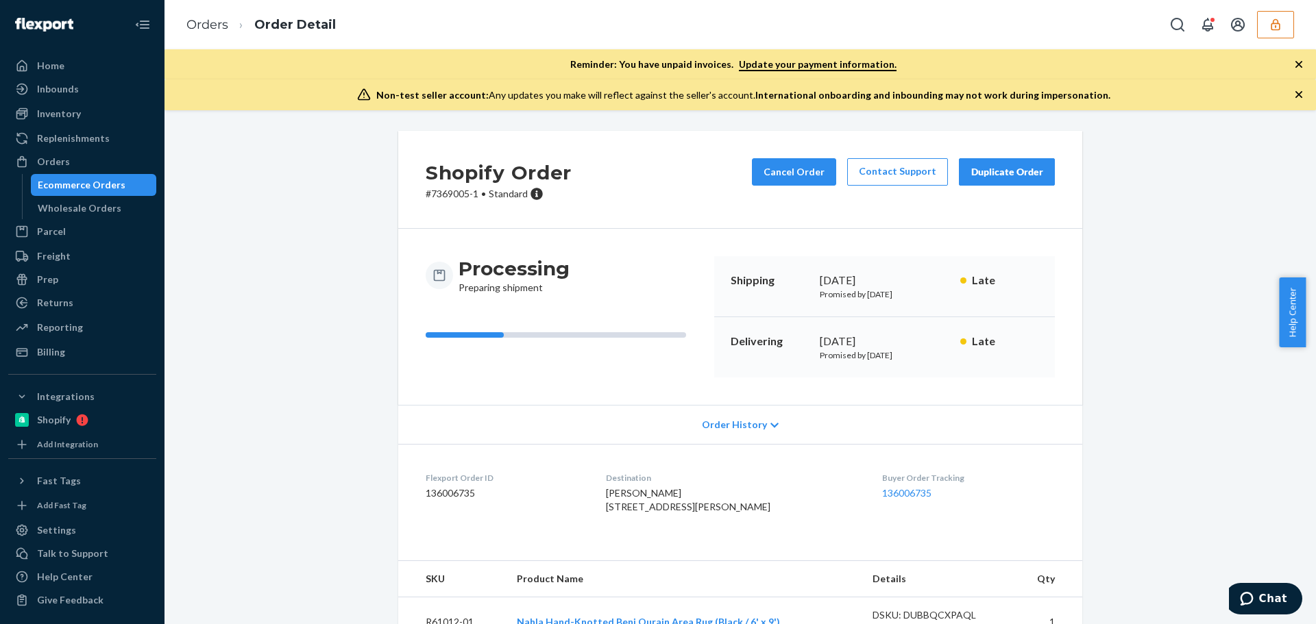
scroll to position [66, 0]
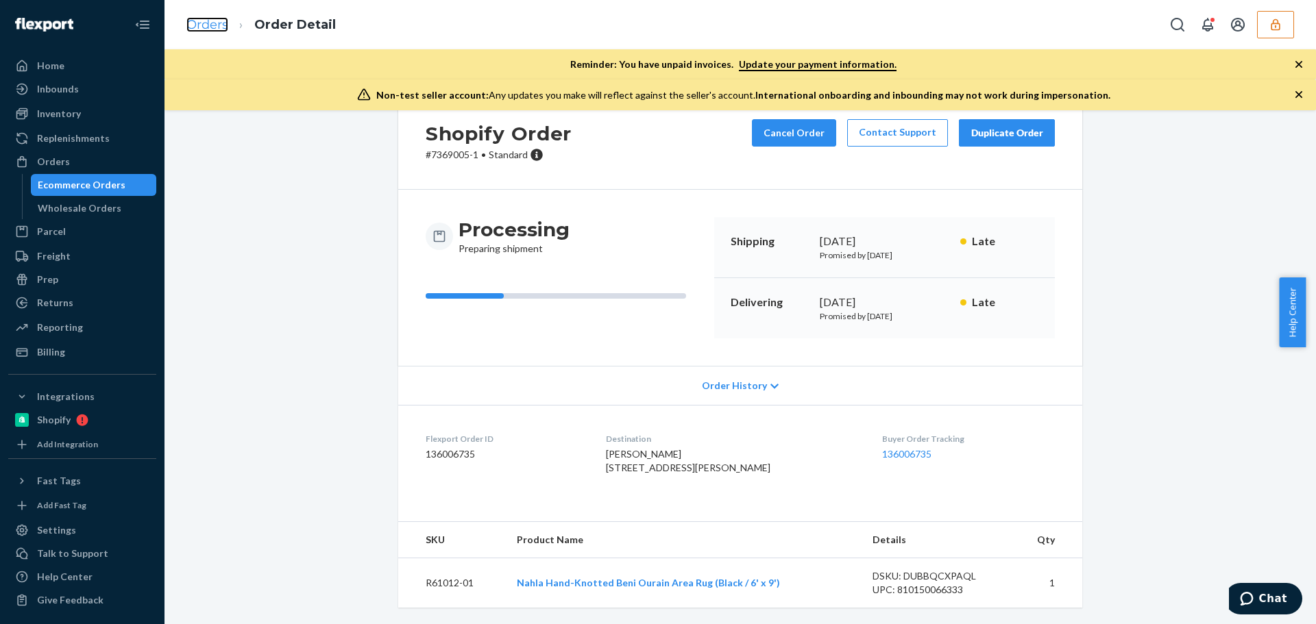
click at [203, 27] on link "Orders" at bounding box center [207, 24] width 42 height 15
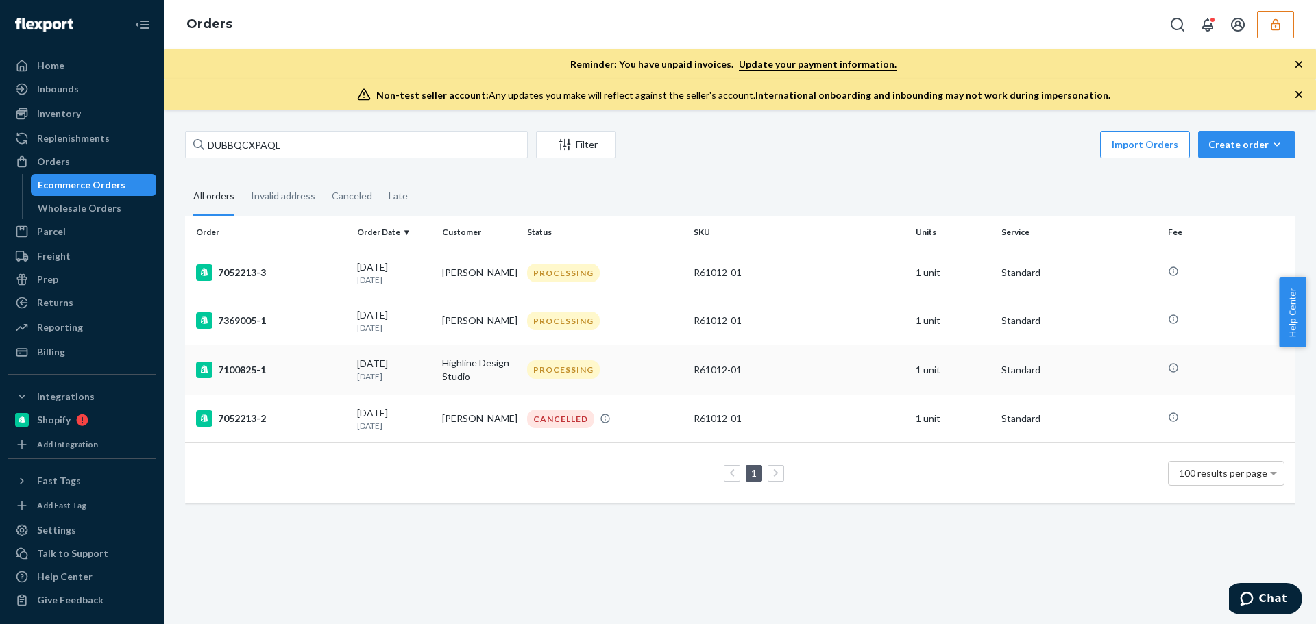
click at [357, 370] on div "[DATE] [DATE]" at bounding box center [394, 369] width 74 height 25
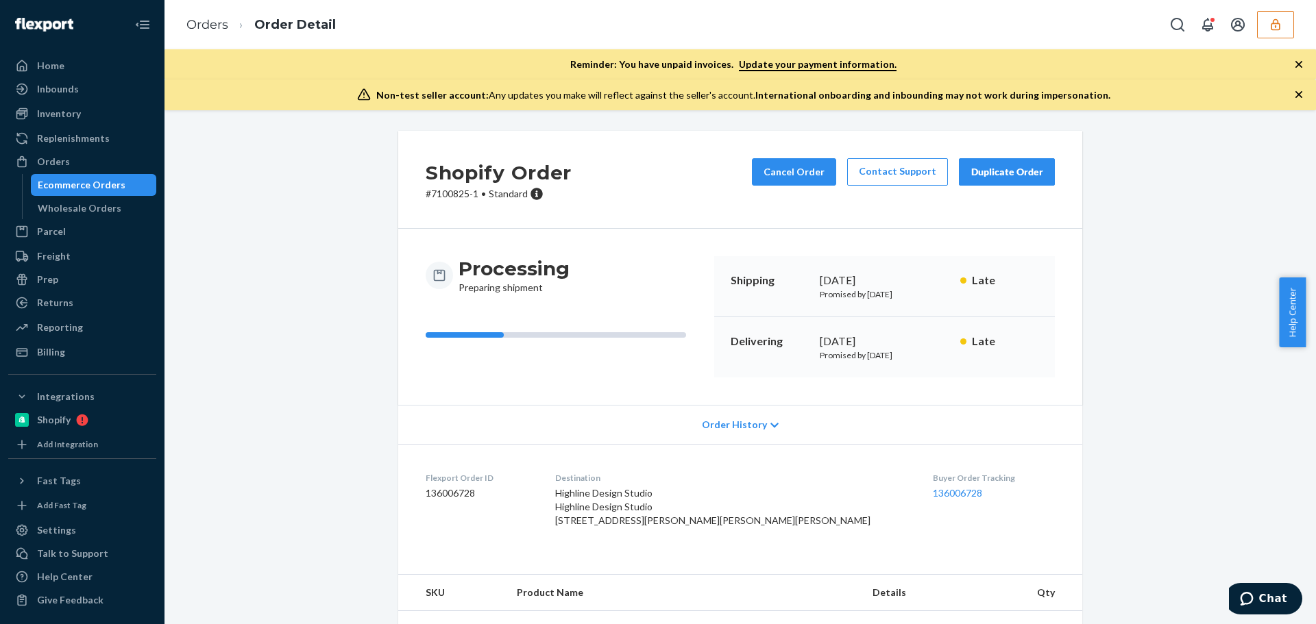
click at [452, 489] on dd "136006728" at bounding box center [479, 493] width 108 height 14
copy dd "136006728"
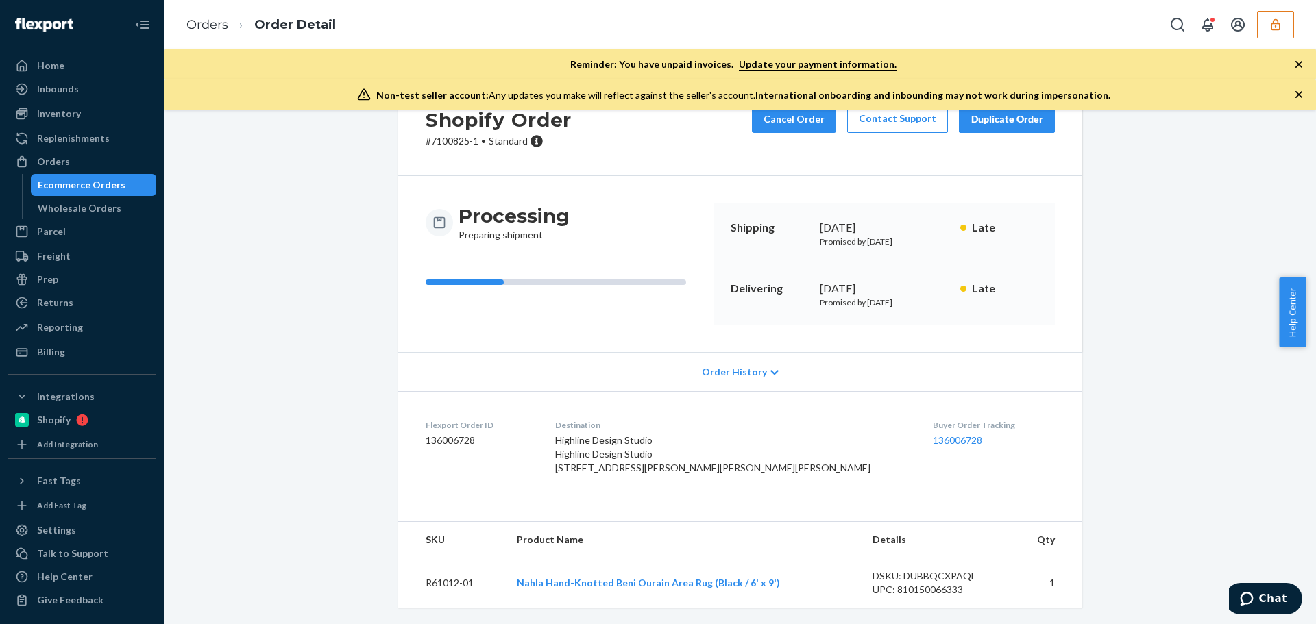
click at [936, 569] on div "DSKU: DUBBQCXPAQL" at bounding box center [936, 576] width 129 height 14
copy div "DUBBQCXPAQL"
click at [293, 579] on div "Shopify Order # 7100825-1 • Standard Cancel Order Contact Support Duplicate Ord…" at bounding box center [740, 351] width 1131 height 546
drag, startPoint x: 467, startPoint y: 591, endPoint x: 420, endPoint y: 587, distance: 46.8
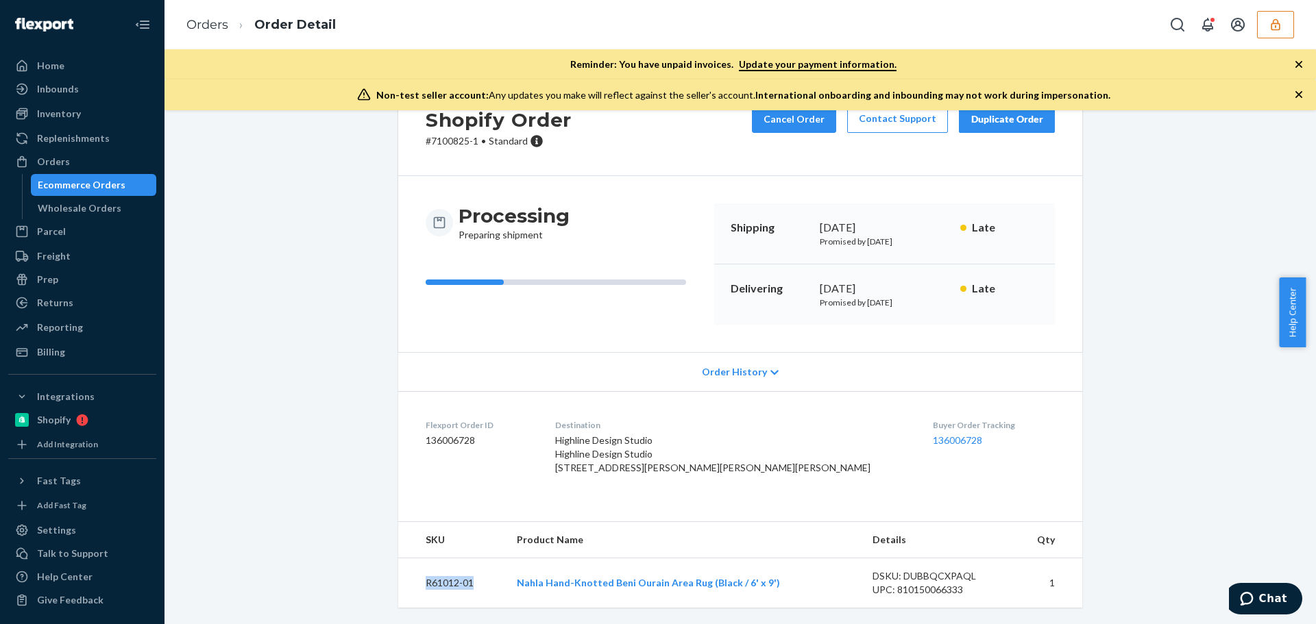
click at [420, 587] on td "R61012-01" at bounding box center [452, 583] width 108 height 50
copy td "R61012-01"
drag, startPoint x: 1124, startPoint y: 154, endPoint x: 1219, endPoint y: 77, distance: 122.3
click at [1126, 153] on div "Shopify Order # 7100825-1 • Standard Cancel Order Contact Support Duplicate Ord…" at bounding box center [740, 351] width 1131 height 546
click at [1279, 25] on icon "button" at bounding box center [1274, 24] width 9 height 12
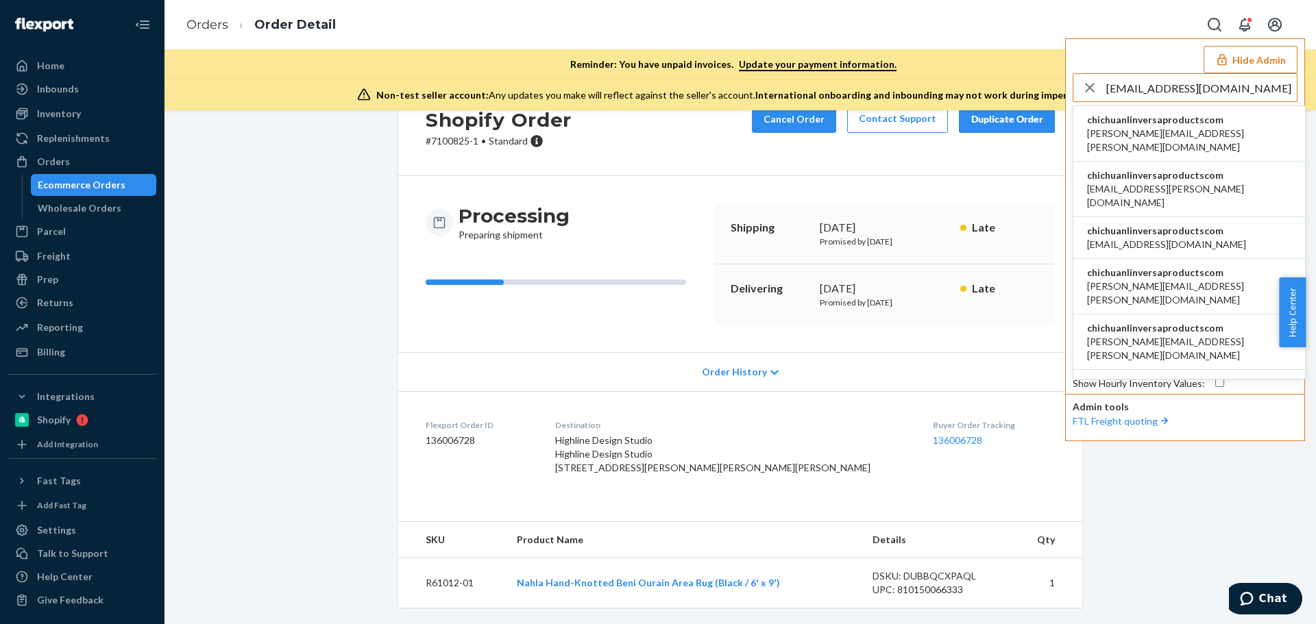
type input "[EMAIL_ADDRESS][DOMAIN_NAME]"
click at [1174, 130] on span "[PERSON_NAME][EMAIL_ADDRESS][PERSON_NAME][DOMAIN_NAME]" at bounding box center [1189, 140] width 204 height 27
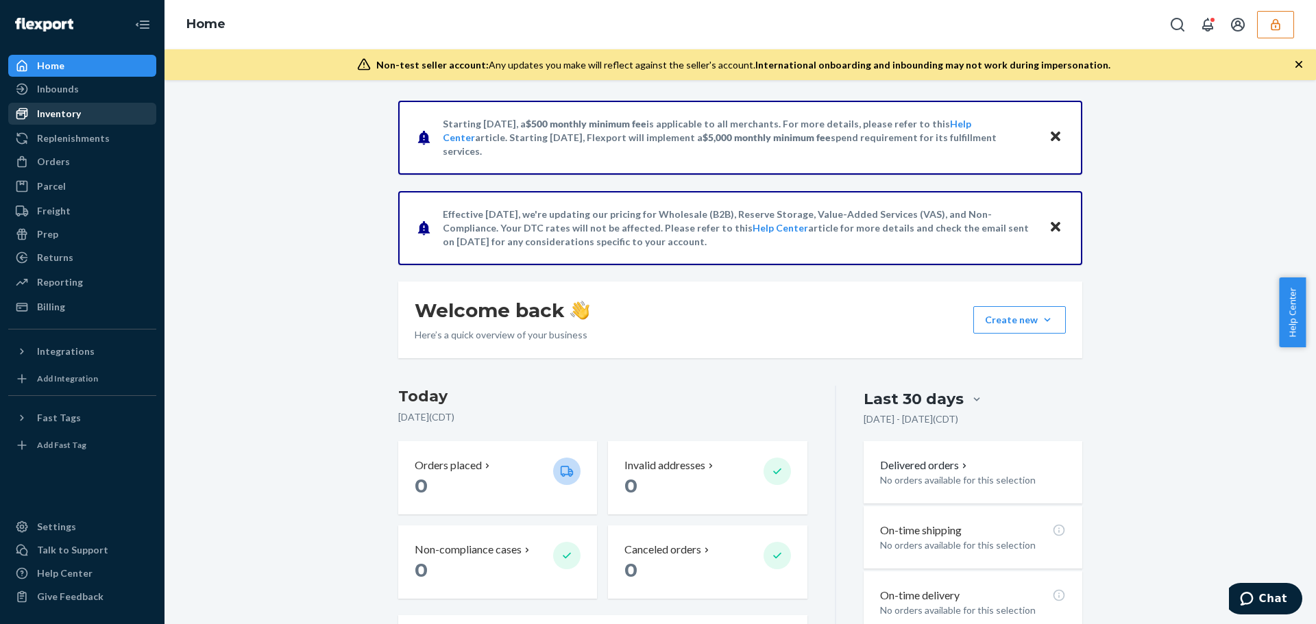
click at [73, 119] on div "Inventory" at bounding box center [59, 114] width 44 height 14
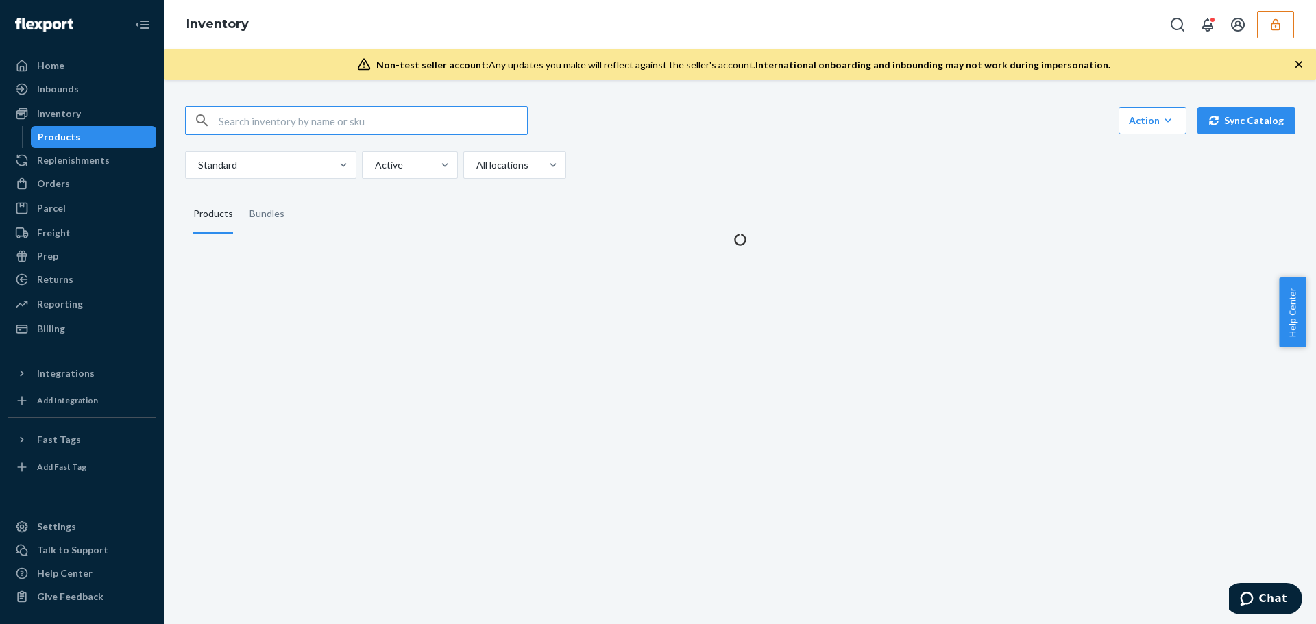
click at [262, 121] on input "text" at bounding box center [373, 120] width 308 height 27
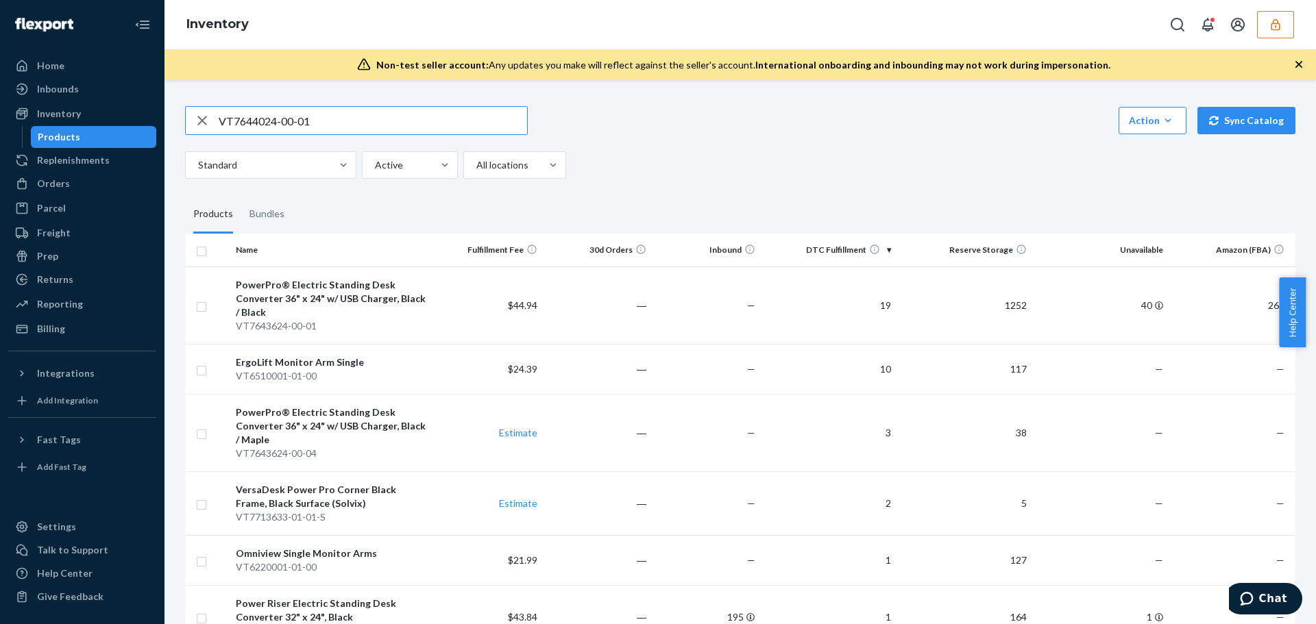
type input "VT7644024-00-01"
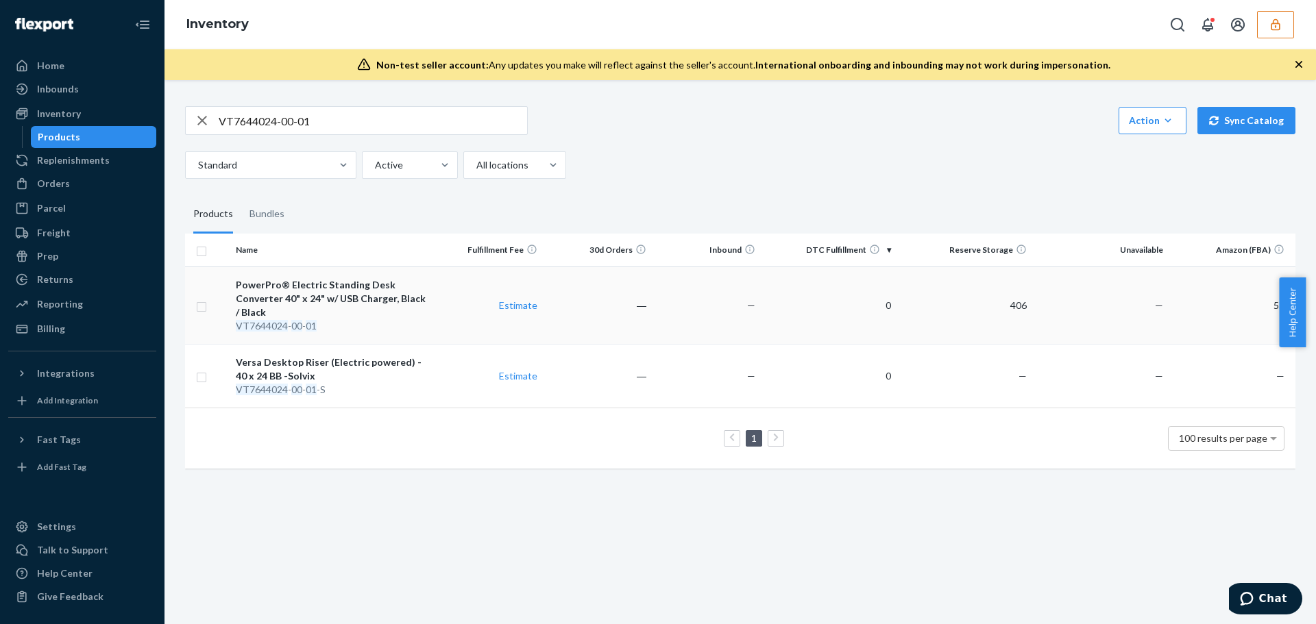
click at [346, 296] on div "PowerPro® Electric Standing Desk Converter 40" x 24" w/ USB Charger, Black / Bl…" at bounding box center [332, 298] width 193 height 41
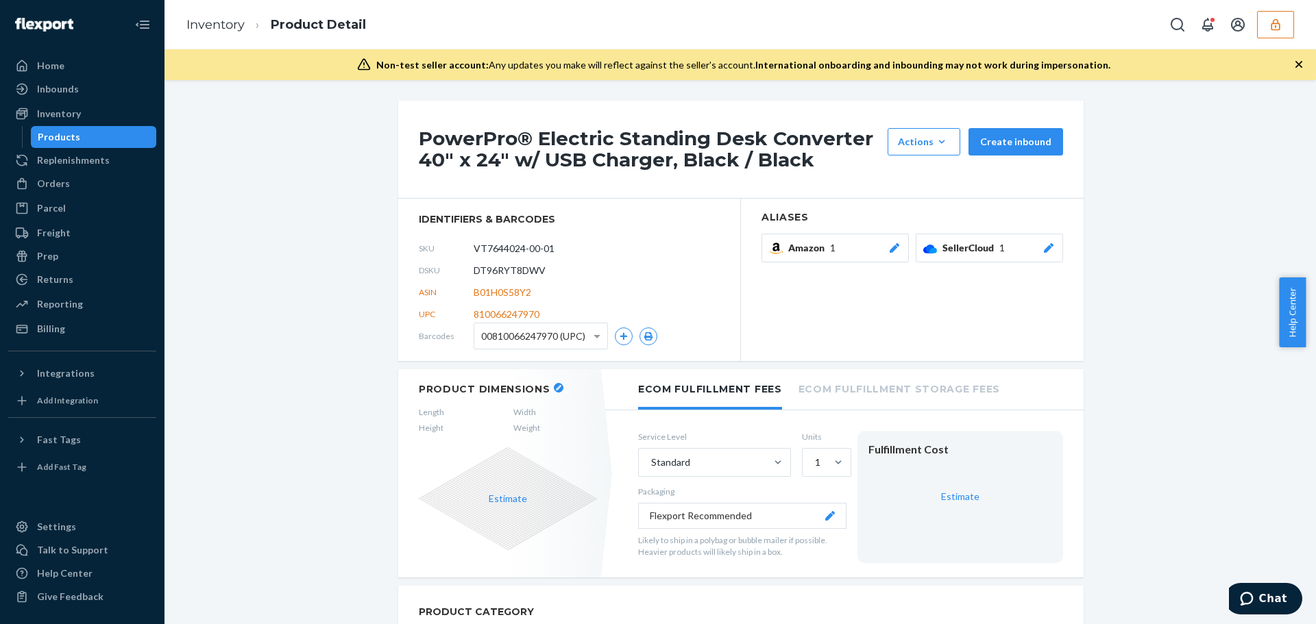
click at [1274, 28] on icon "button" at bounding box center [1275, 25] width 14 height 14
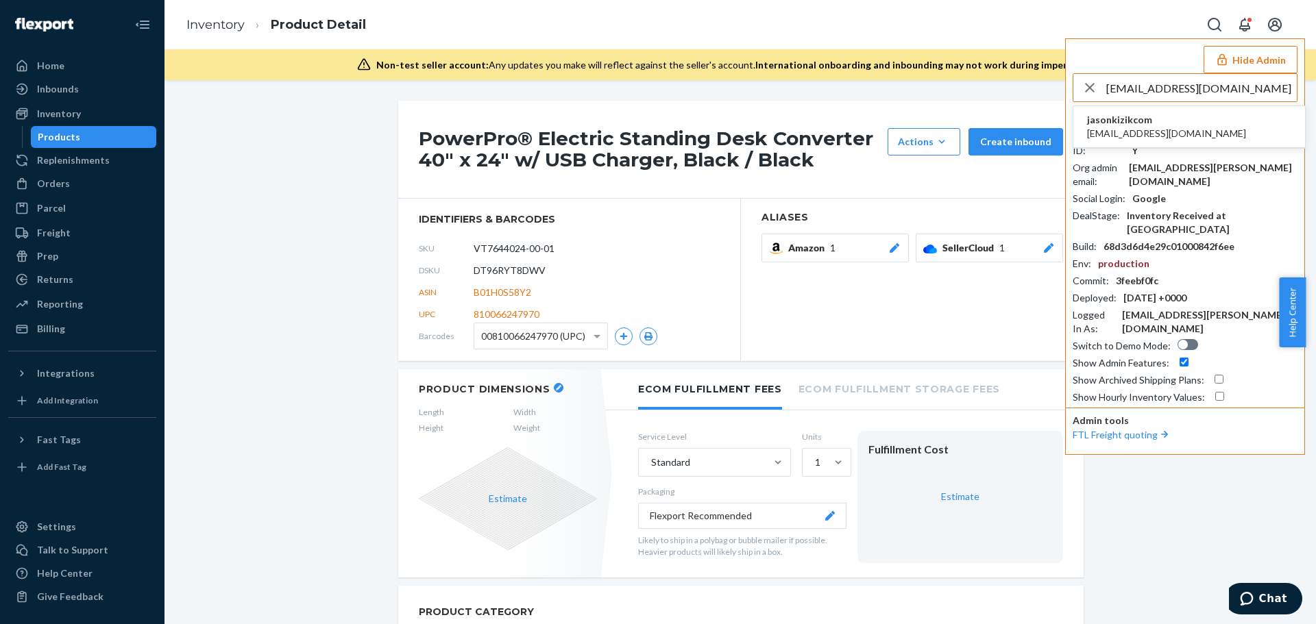
type input "[EMAIL_ADDRESS][DOMAIN_NAME]"
click at [1174, 126] on li "jasonkizikcom [EMAIL_ADDRESS][DOMAIN_NAME]" at bounding box center [1189, 127] width 232 height 42
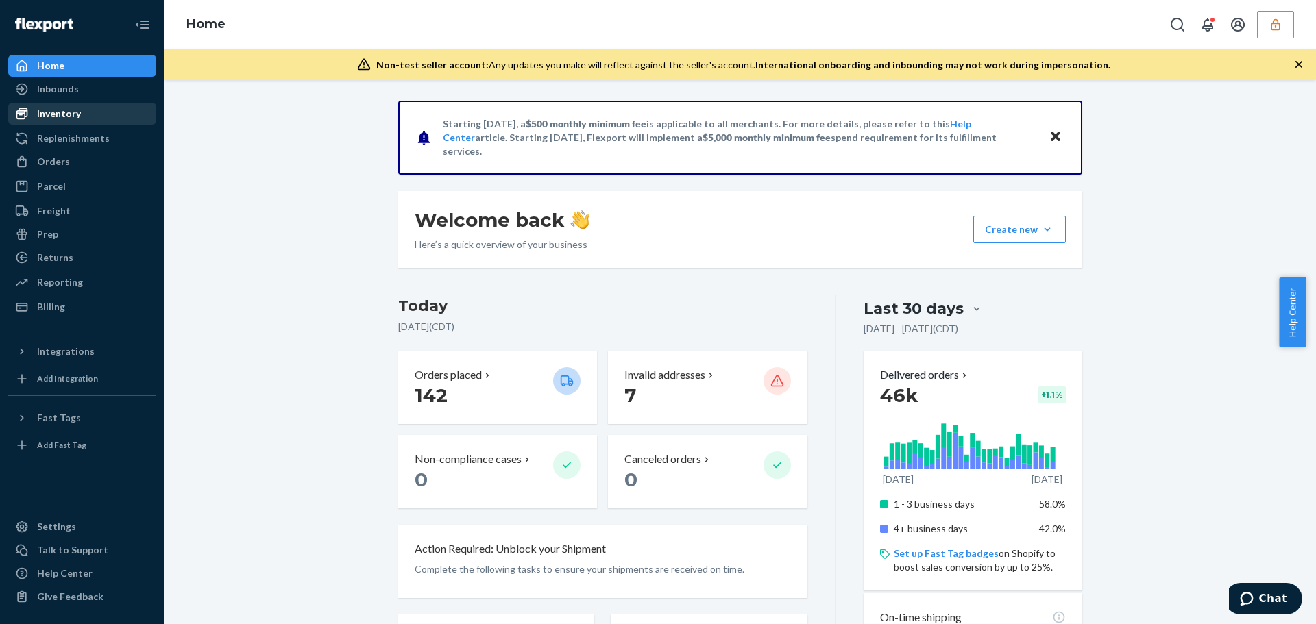
click at [68, 119] on div "Inventory" at bounding box center [59, 114] width 44 height 14
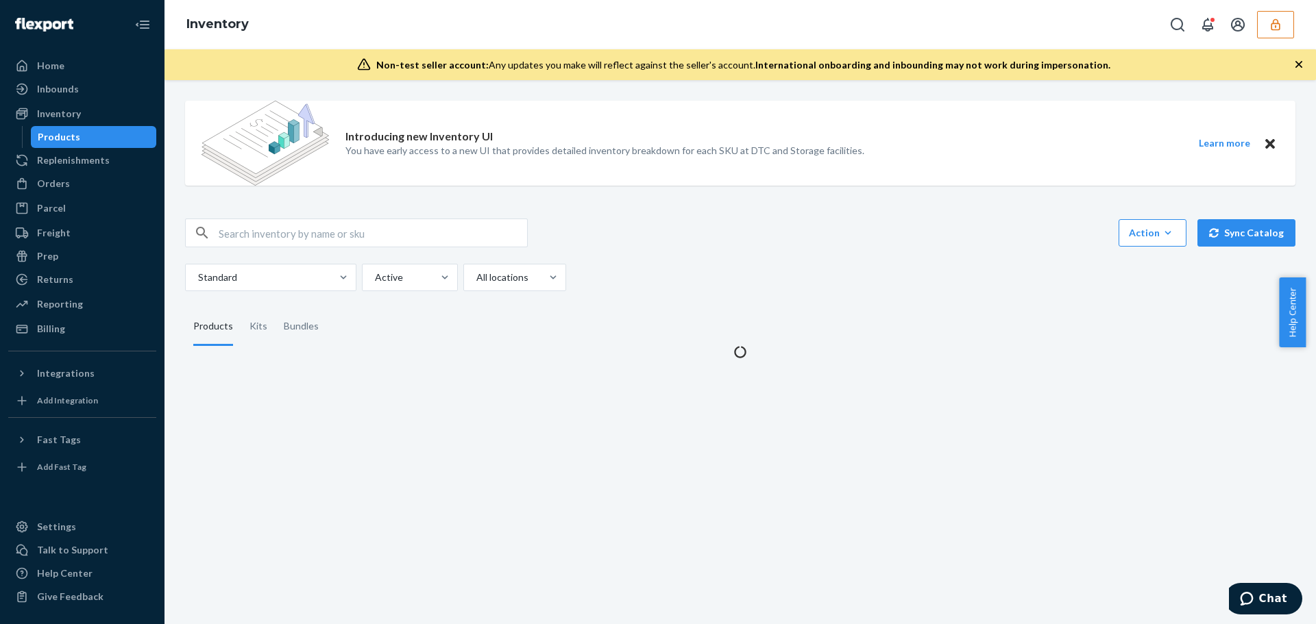
click at [265, 231] on input "text" at bounding box center [373, 232] width 308 height 27
paste input "DM9YG6WVRYR"
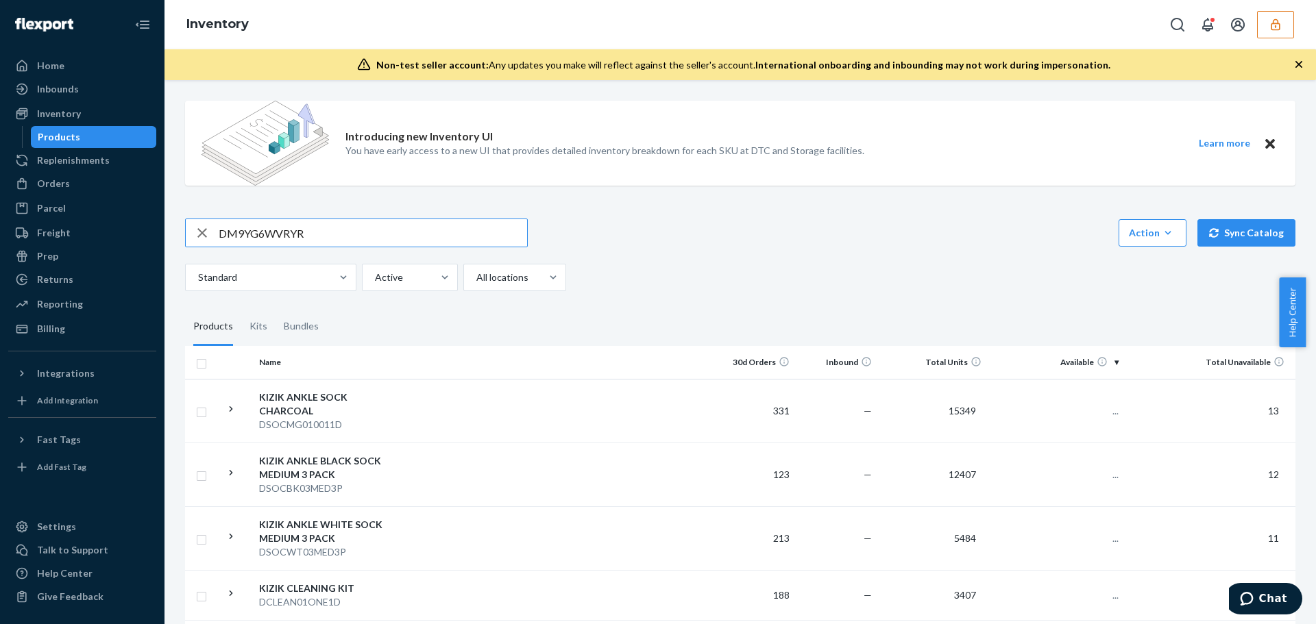
type input "DM9YG6WVRYR"
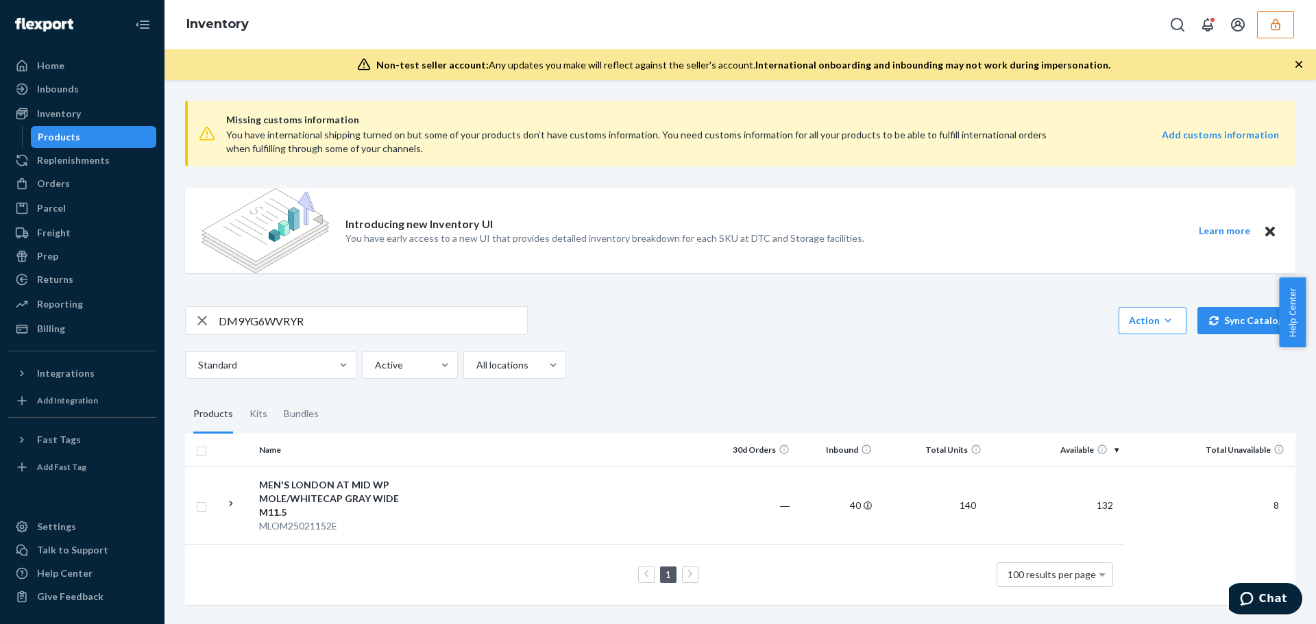
scroll to position [5, 0]
click at [358, 493] on div "MEN'S LONDON AT MID WP MOLE/WHITECAP GRAY WIDE M11.5" at bounding box center [330, 498] width 143 height 41
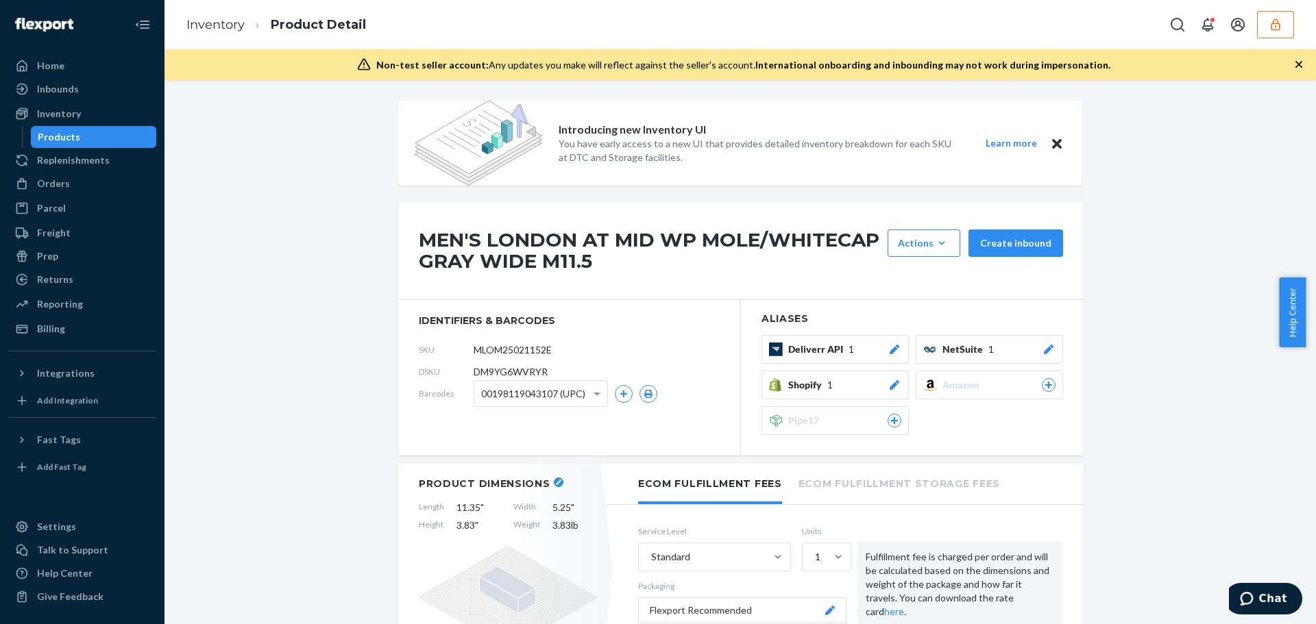
click at [519, 376] on span "DM9YG6WVRYR" at bounding box center [510, 372] width 74 height 14
copy span "DM9YG6WVRYR"
click at [1286, 25] on button "button" at bounding box center [1275, 24] width 37 height 27
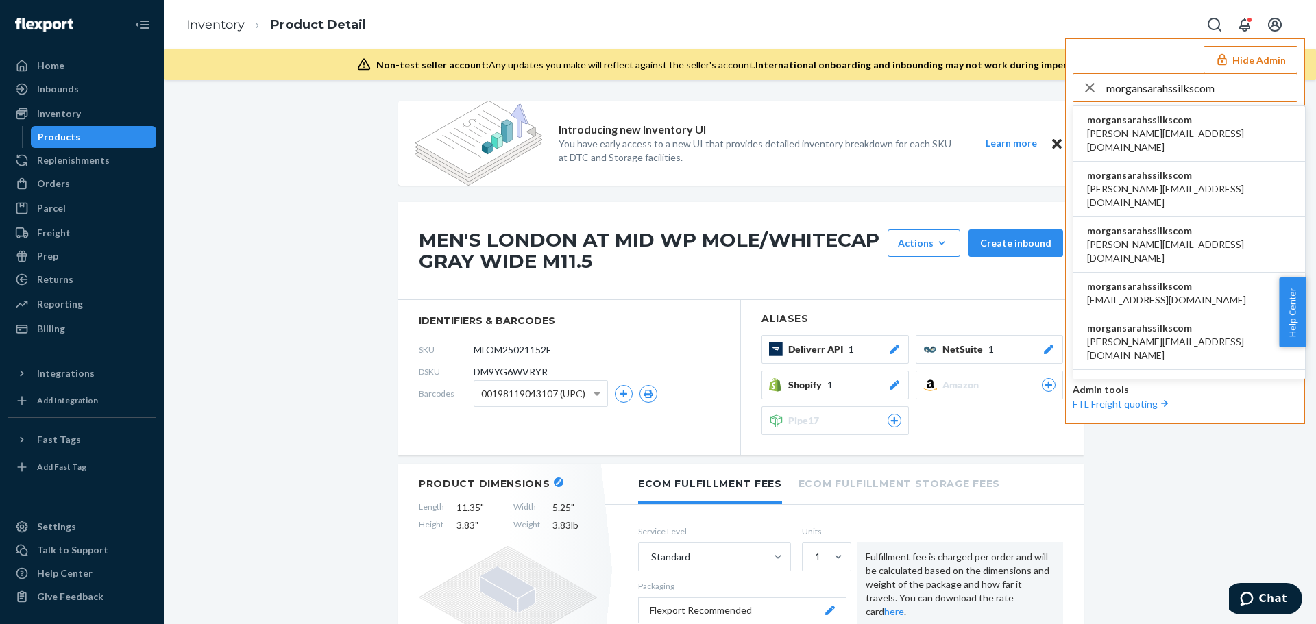
type input "morgansarahssilkscom"
click at [1127, 124] on span "morgansarahssilkscom" at bounding box center [1189, 120] width 204 height 14
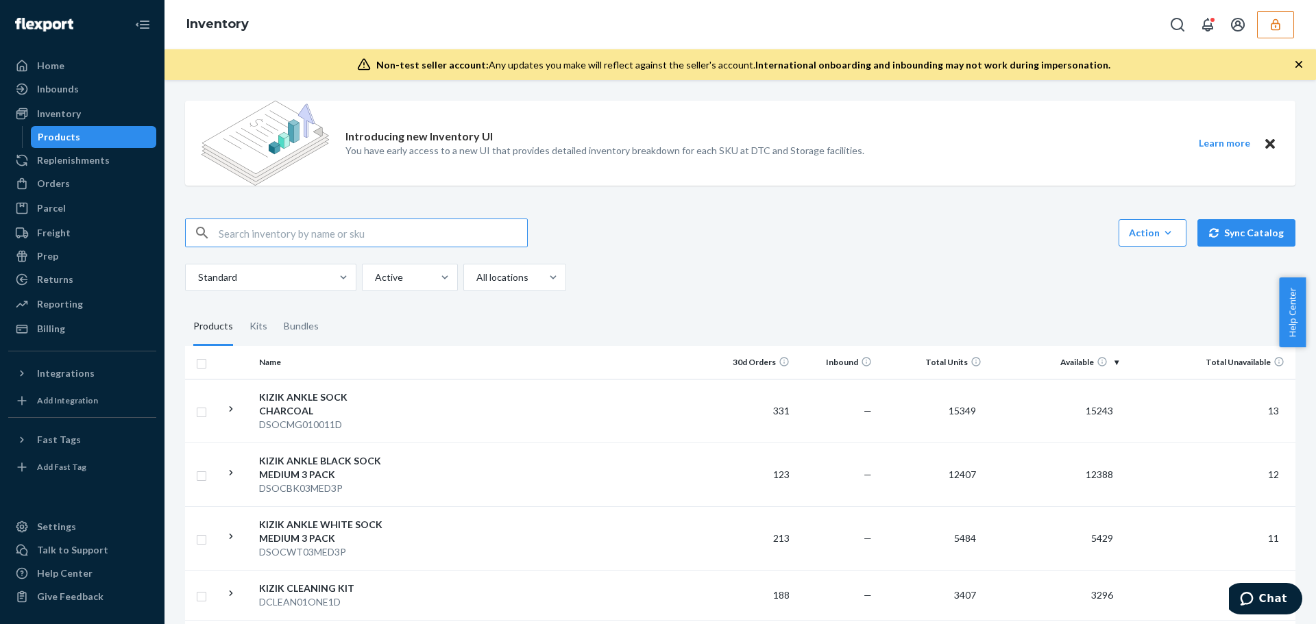
click at [256, 232] on input "text" at bounding box center [373, 232] width 308 height 27
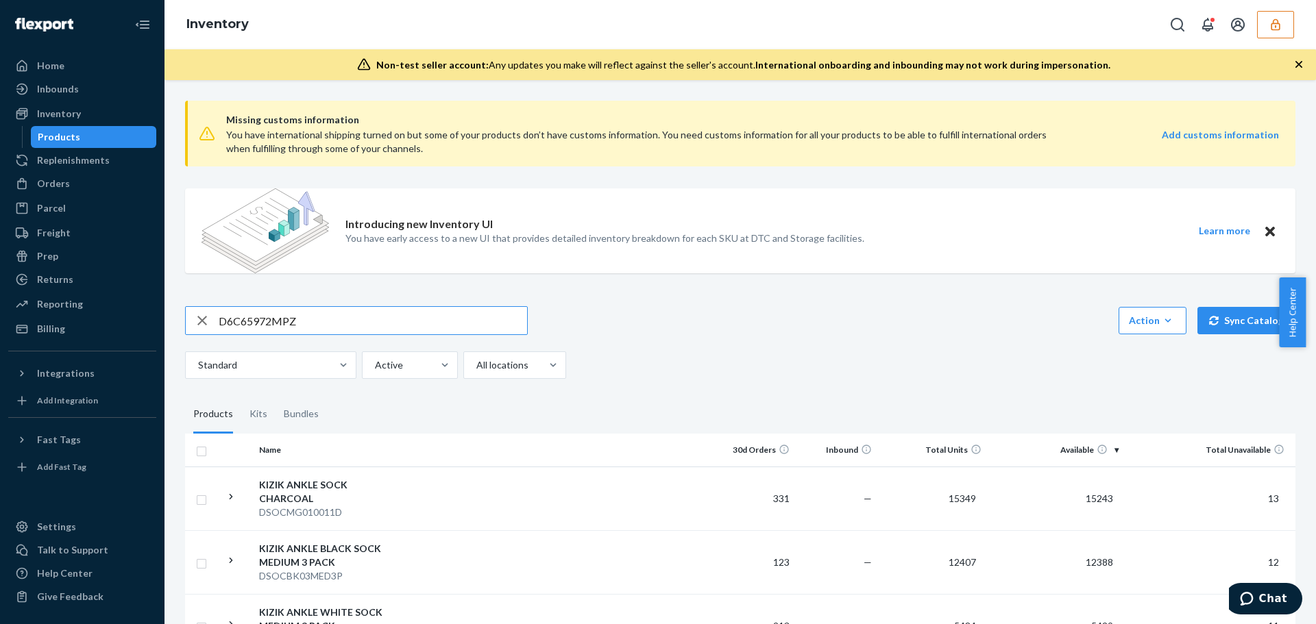
type input "D6C65972MPZ"
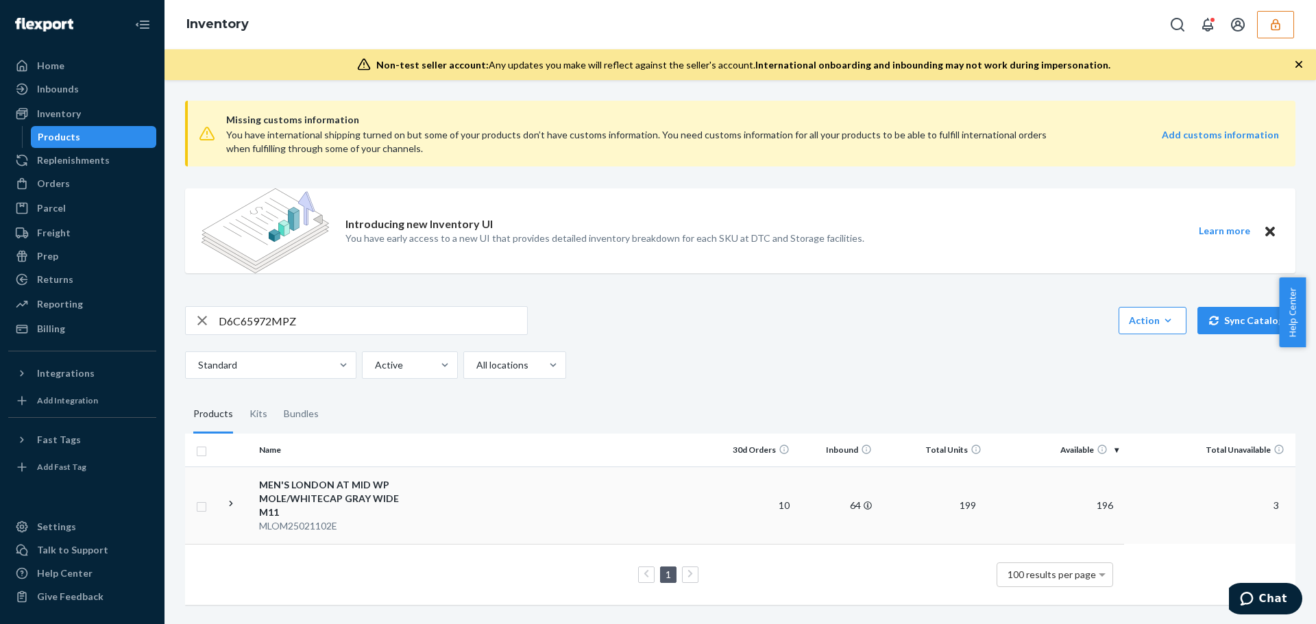
click at [356, 488] on div "MEN'S LONDON AT MID WP MOLE/WHITECAP GRAY WIDE M11" at bounding box center [330, 498] width 143 height 41
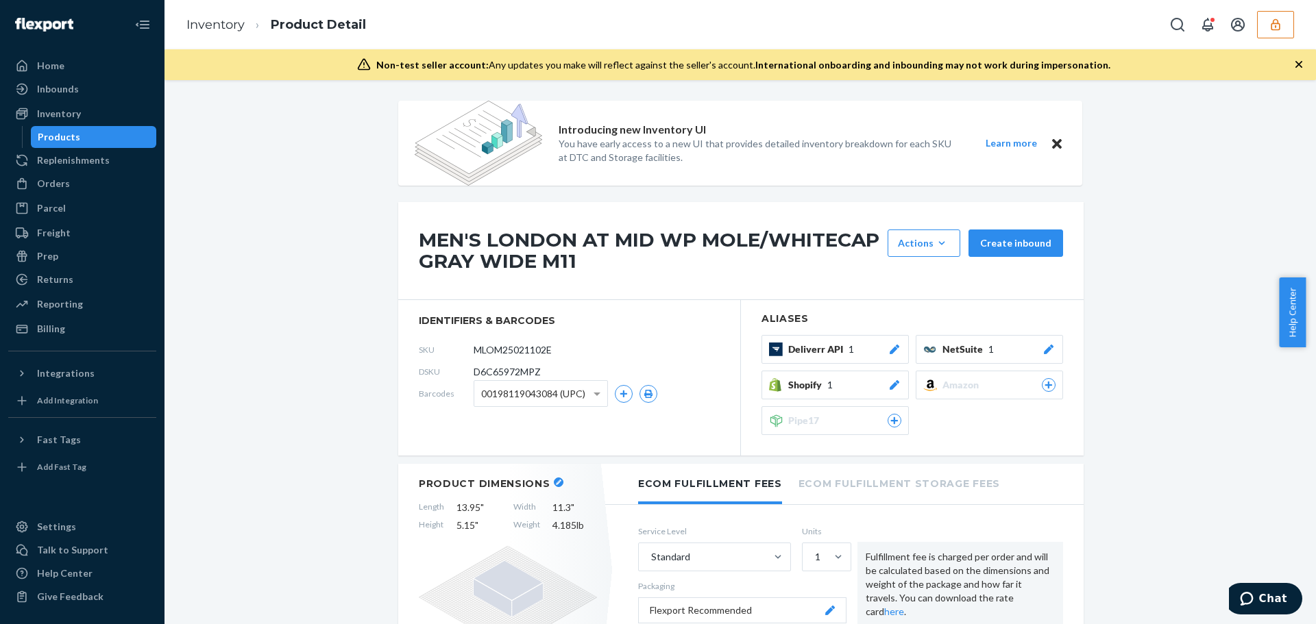
click at [515, 369] on span "D6C65972MPZ" at bounding box center [506, 372] width 67 height 14
copy span "D6C65972MPZ"
click at [510, 374] on span "D6C65972MPZ" at bounding box center [506, 372] width 67 height 14
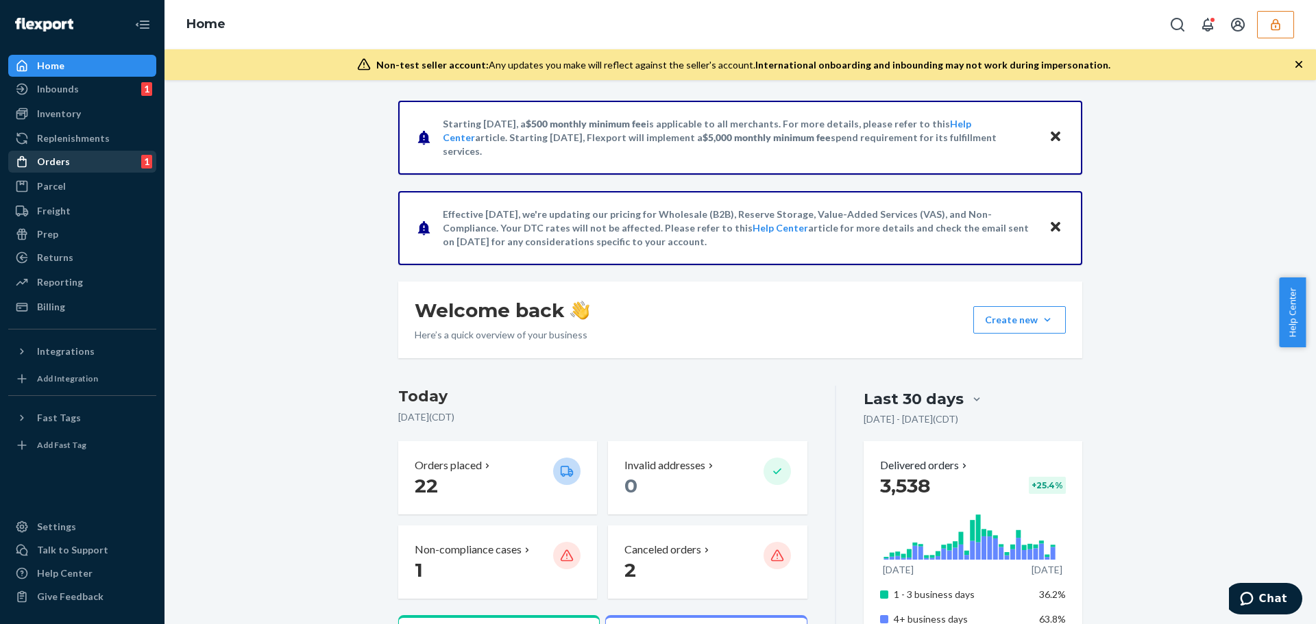
click at [60, 166] on div "Orders" at bounding box center [53, 162] width 33 height 14
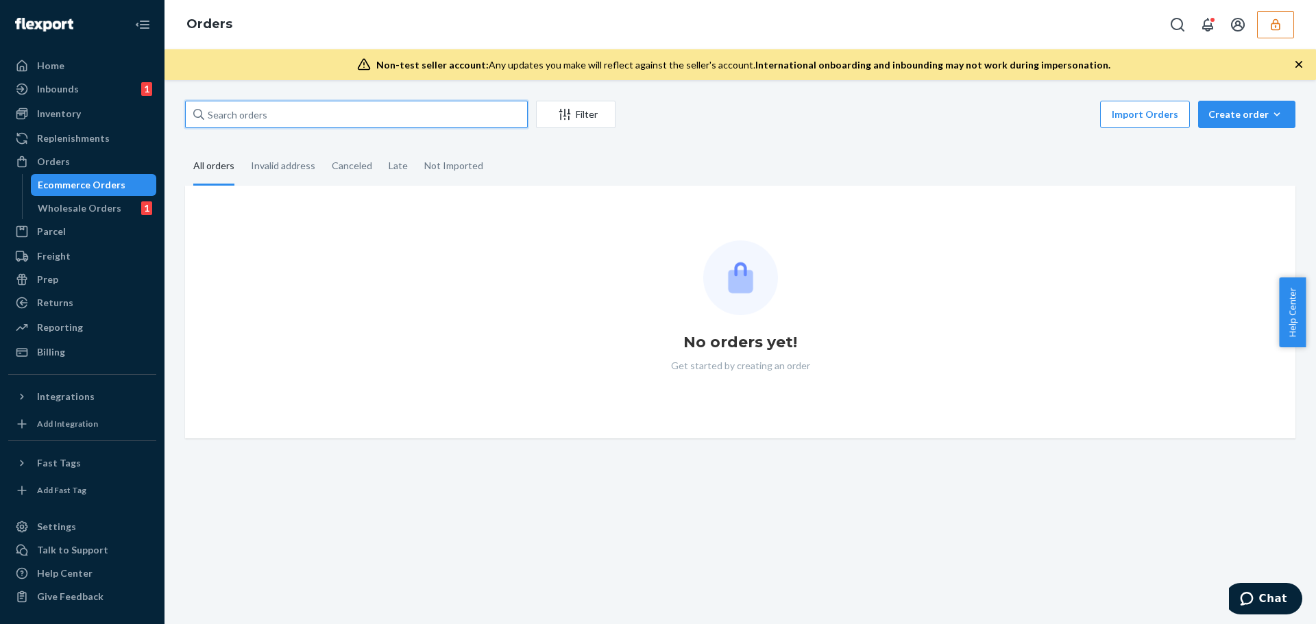
click at [261, 118] on input "text" at bounding box center [356, 114] width 343 height 27
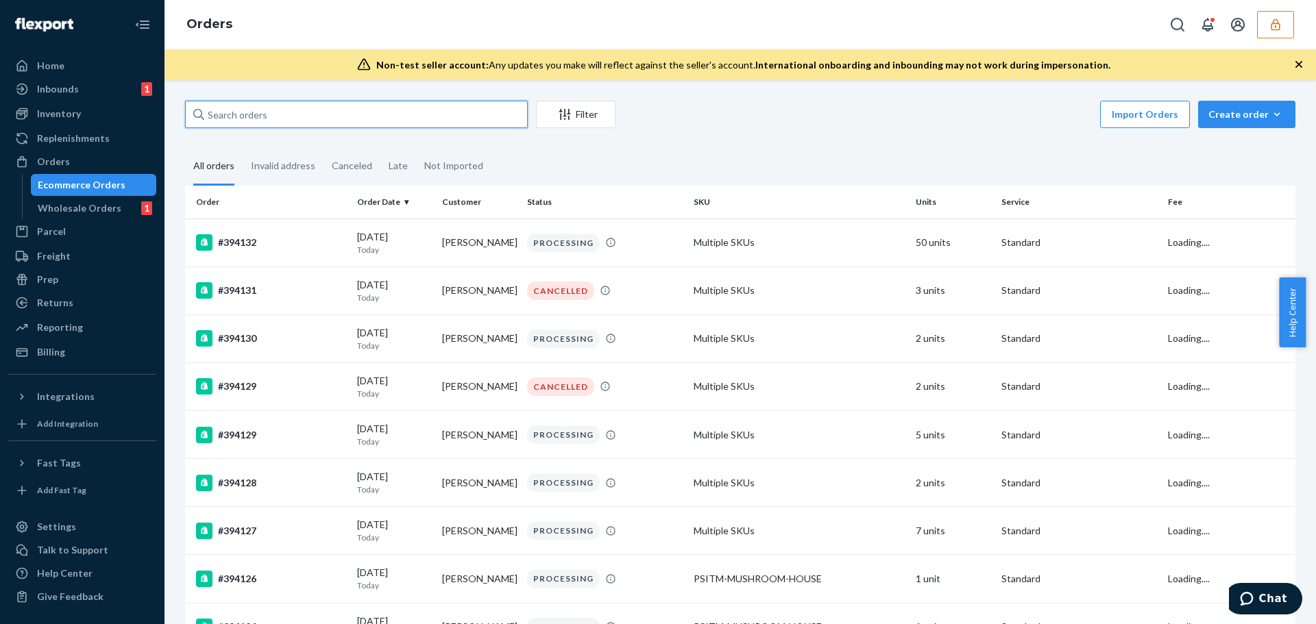
paste input "136860019"
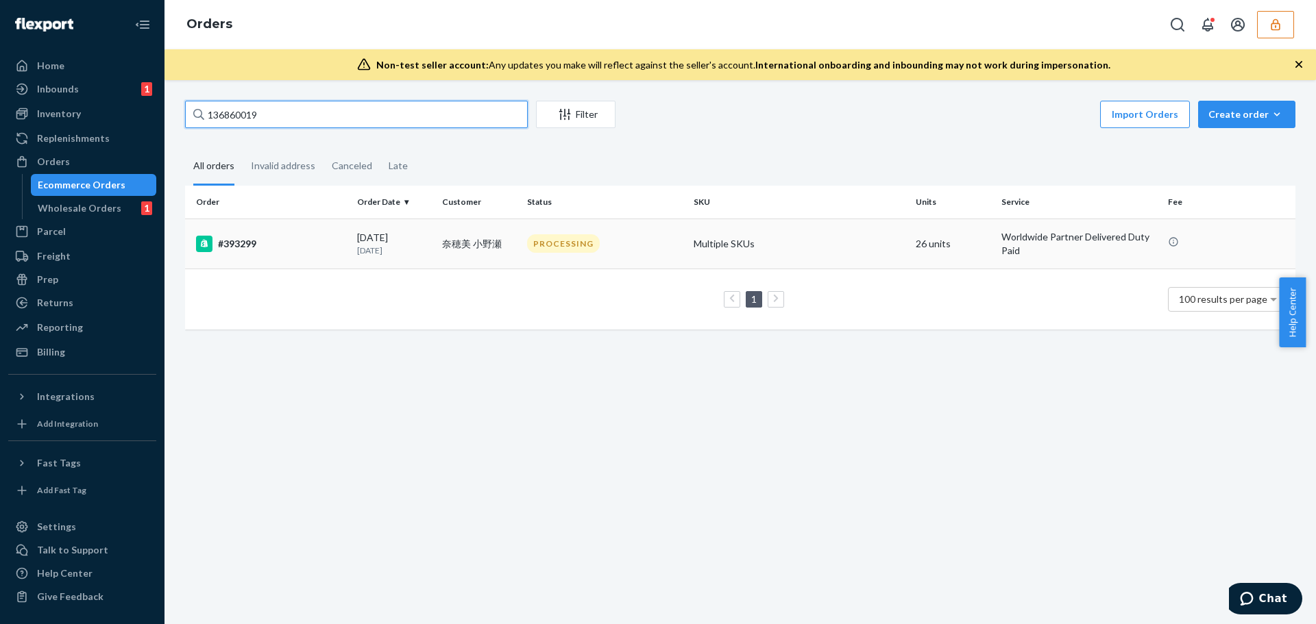
type input "136860019"
click at [361, 237] on div "[DATE] [DATE]" at bounding box center [394, 243] width 74 height 25
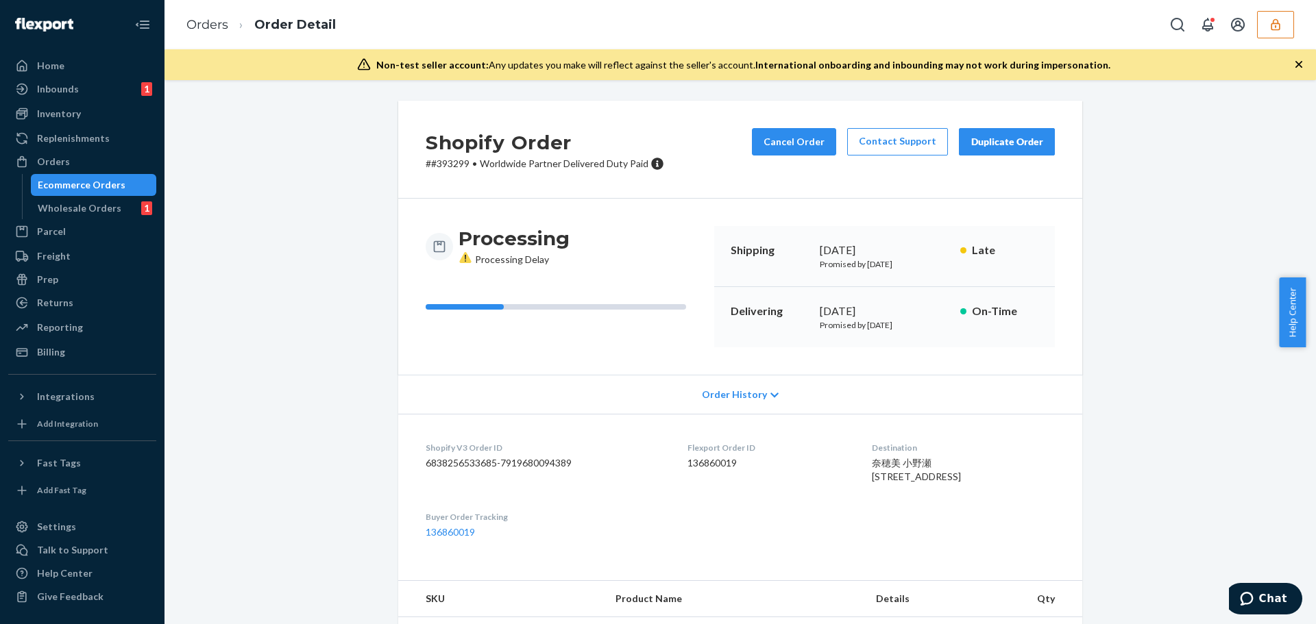
scroll to position [137, 0]
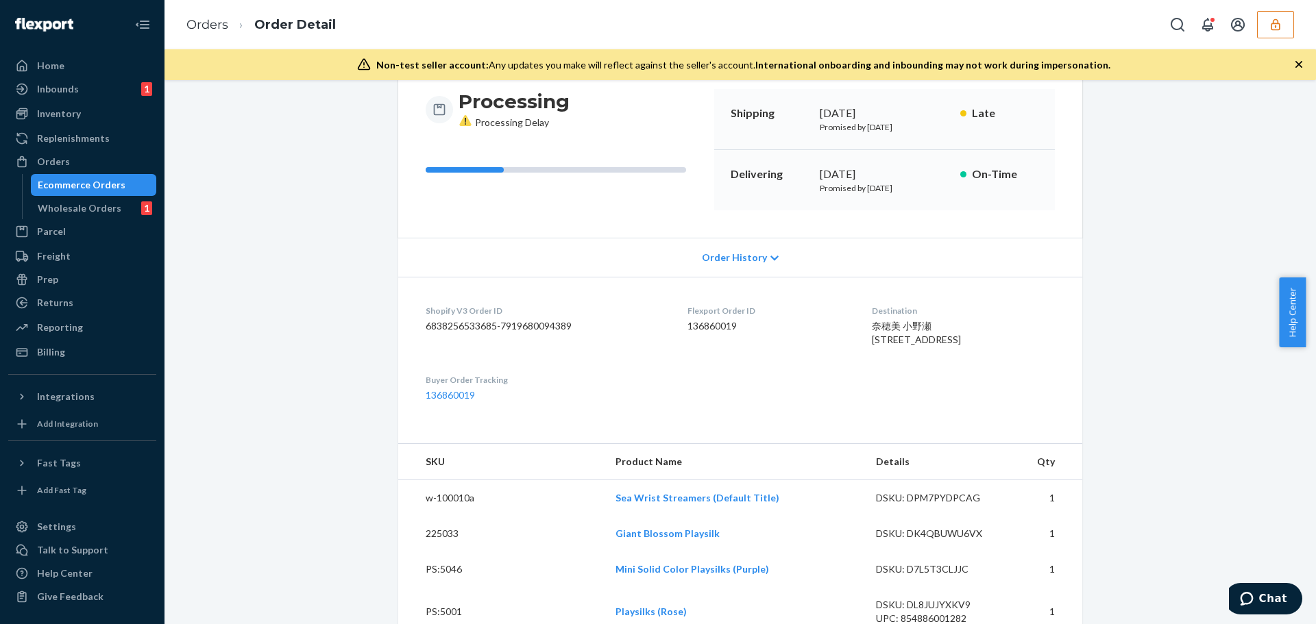
click at [714, 328] on dd "136860019" at bounding box center [768, 326] width 162 height 14
copy dd "136860019"
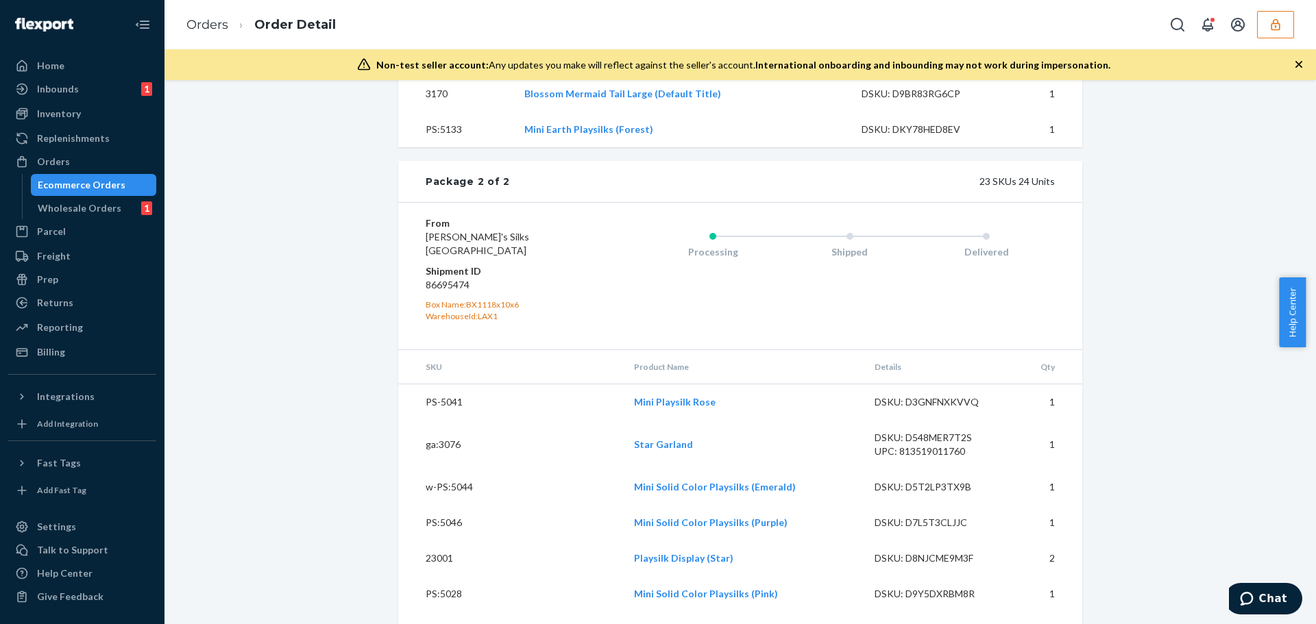
scroll to position [1919, 0]
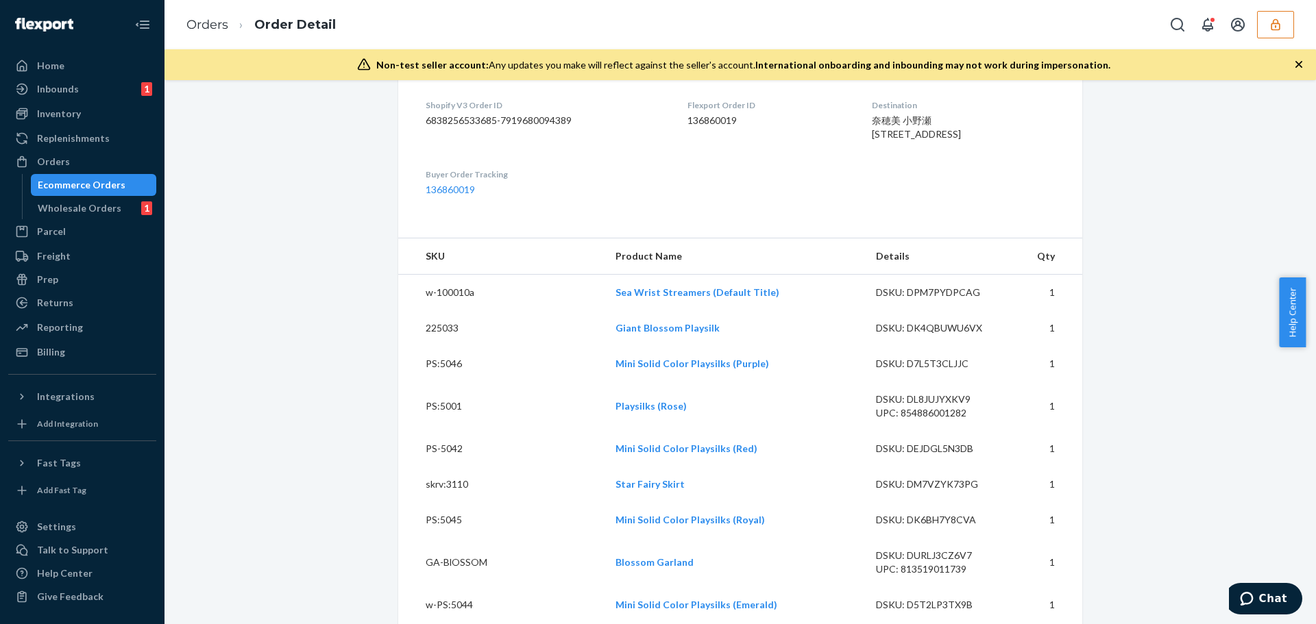
scroll to position [0, 0]
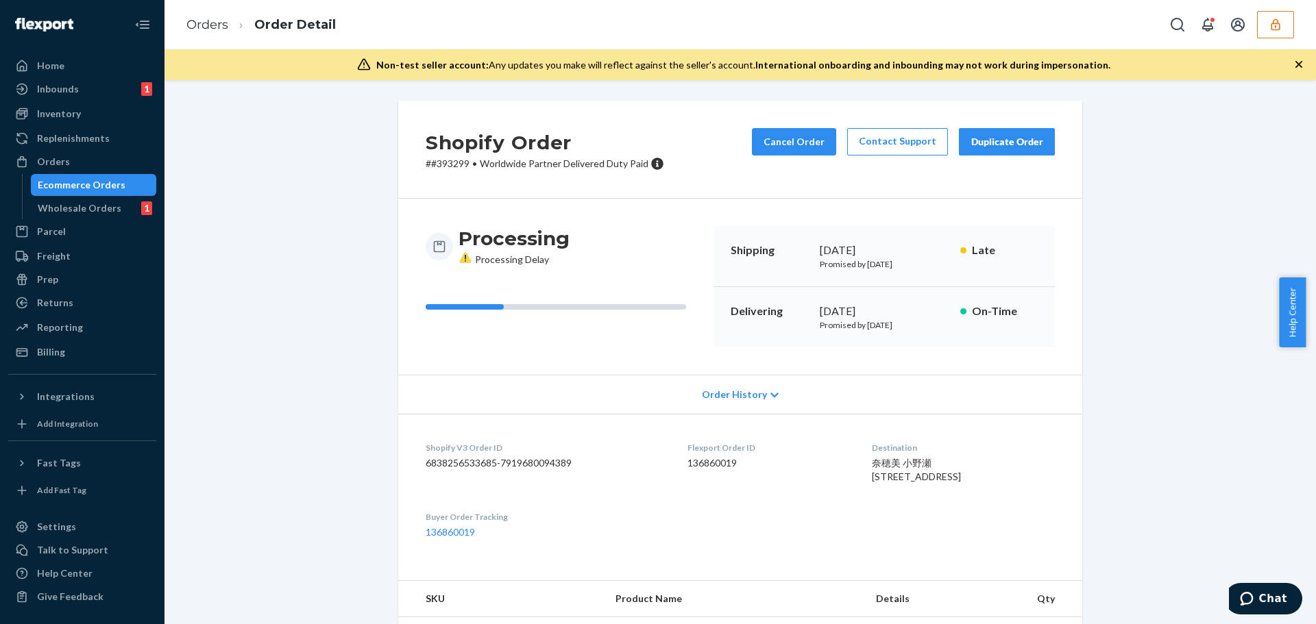
click at [453, 162] on p "# #393299 • Worldwide Partner Delivered Duty Paid" at bounding box center [544, 164] width 238 height 14
copy p "393299"
click at [1292, 22] on button "button" at bounding box center [1275, 24] width 37 height 27
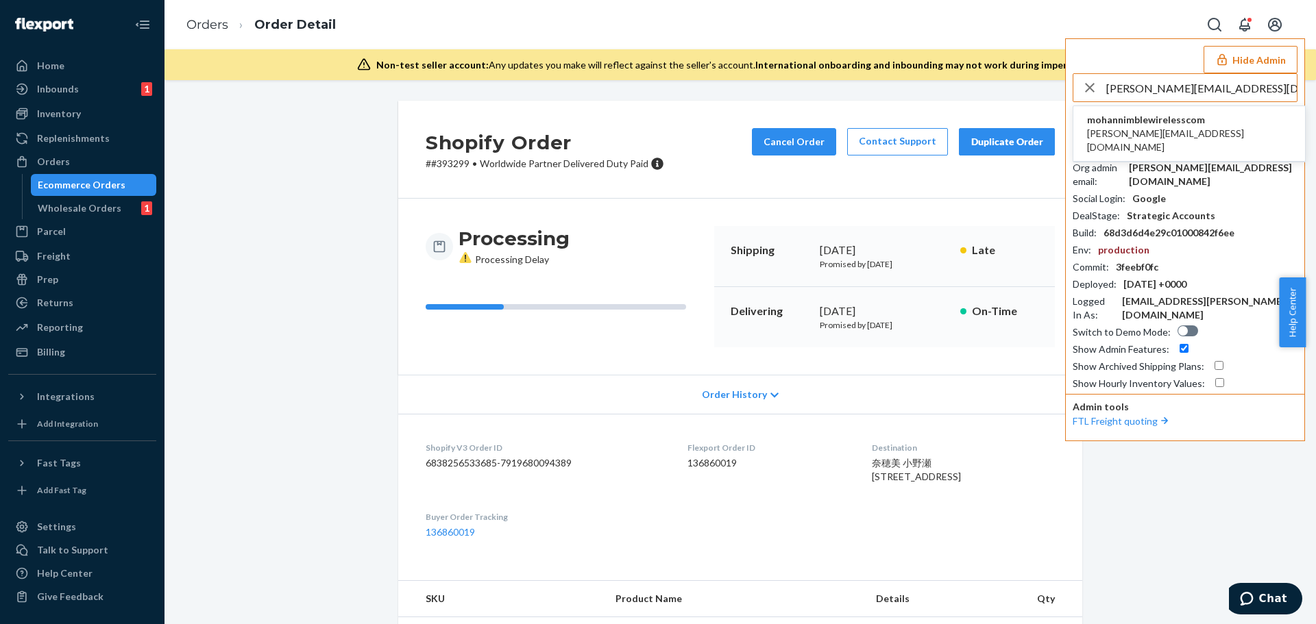
type input "[PERSON_NAME][EMAIL_ADDRESS][DOMAIN_NAME]"
click at [1164, 161] on div "[PERSON_NAME][EMAIL_ADDRESS][DOMAIN_NAME]" at bounding box center [1212, 174] width 169 height 27
click at [1150, 122] on span "mohannimblewirelesscom" at bounding box center [1189, 120] width 204 height 14
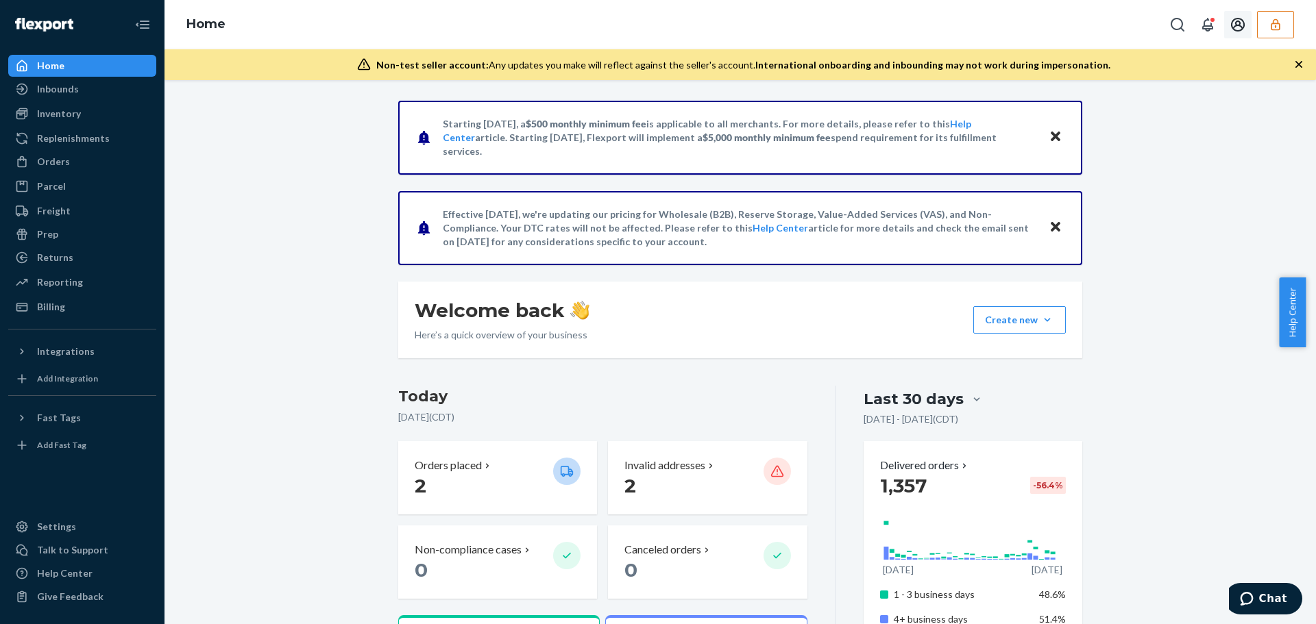
click at [1279, 33] on button "button" at bounding box center [1275, 24] width 37 height 27
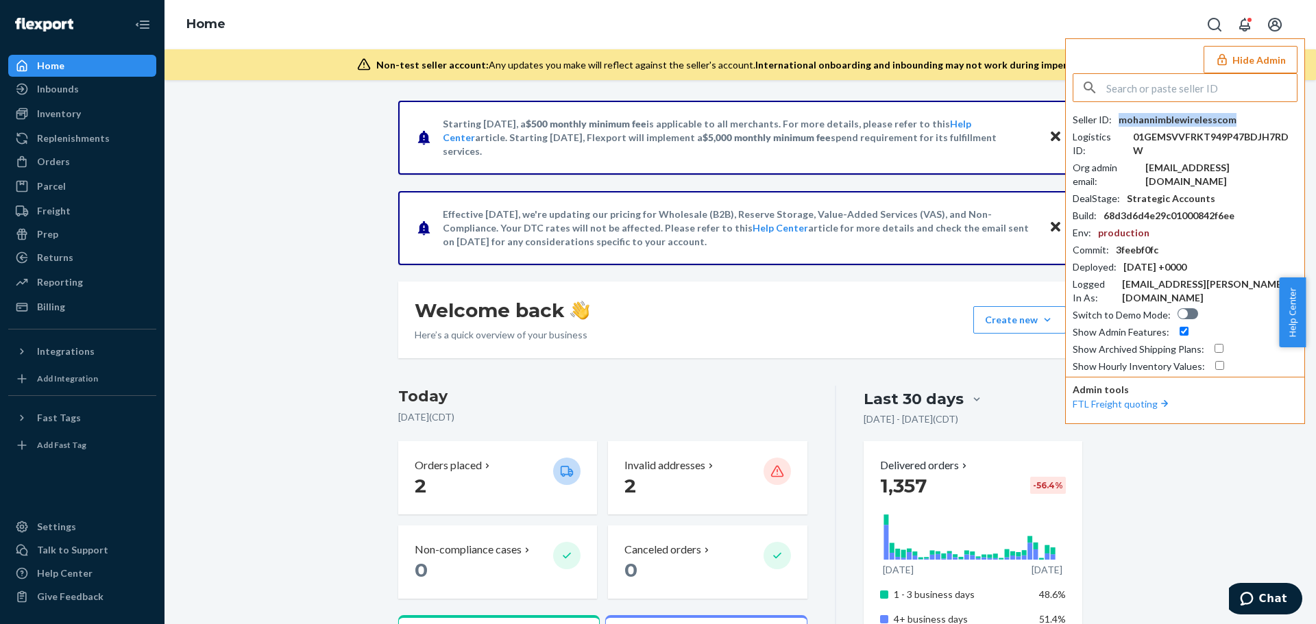
click at [1164, 119] on div "mohannimblewirelesscom" at bounding box center [1177, 120] width 118 height 14
click at [67, 313] on div "Billing" at bounding box center [82, 306] width 145 height 19
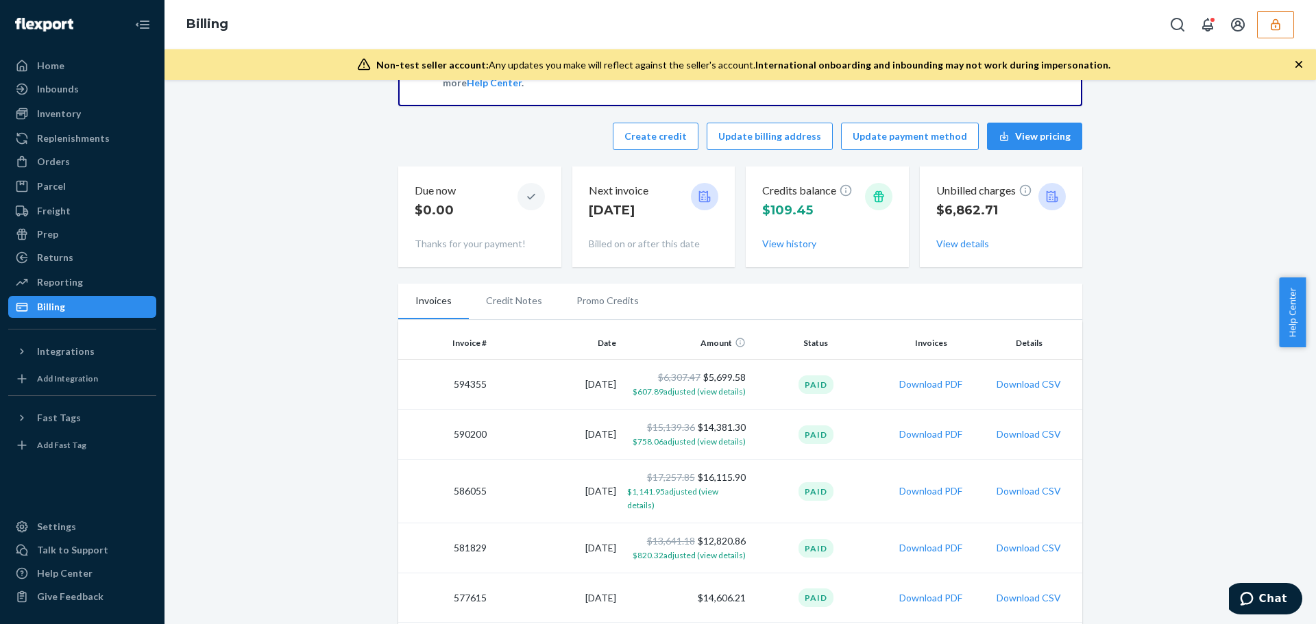
scroll to position [137, 0]
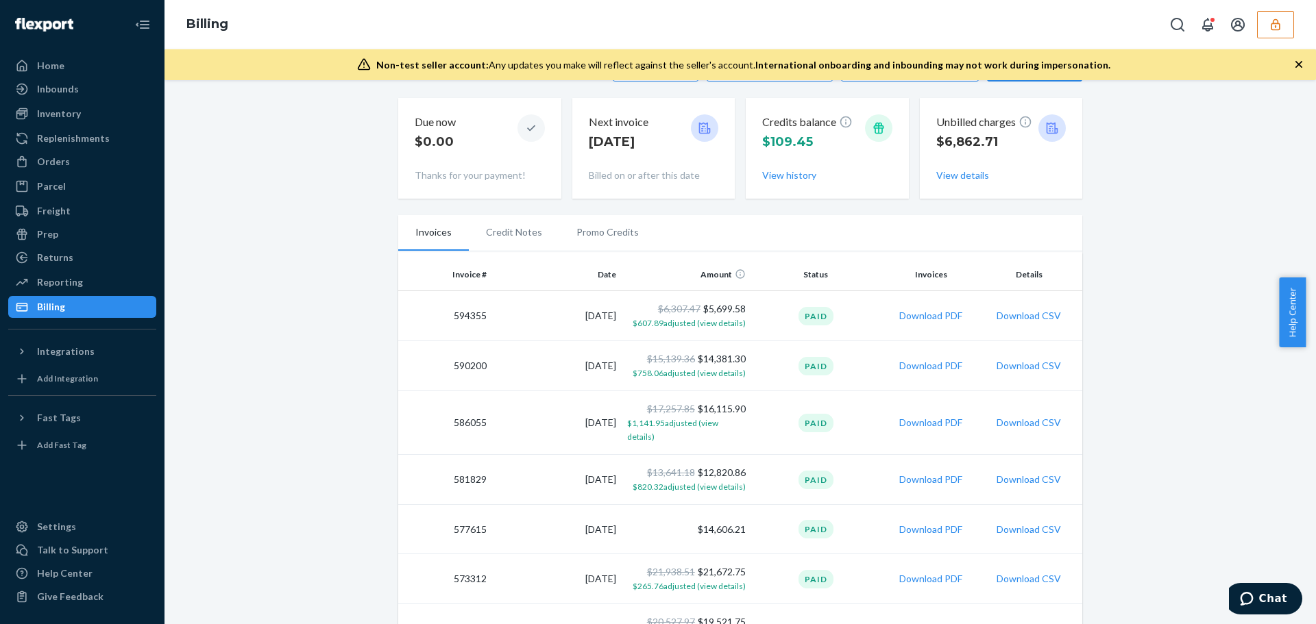
click at [1272, 33] on button "button" at bounding box center [1275, 24] width 37 height 27
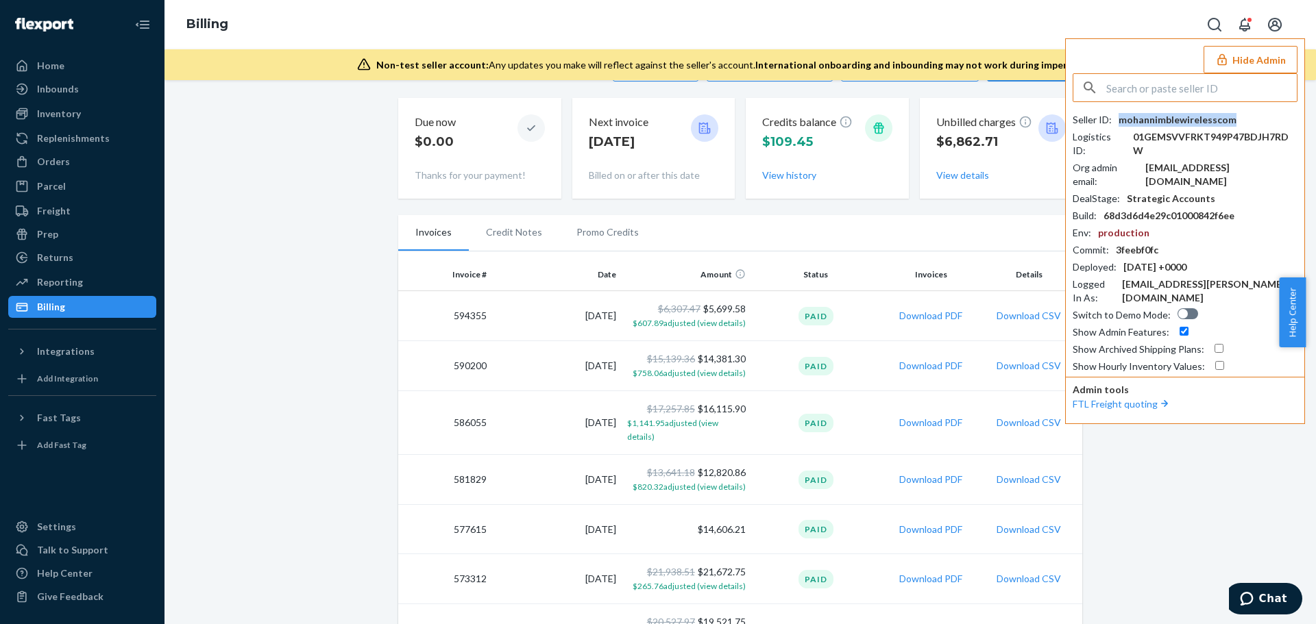
click at [1182, 125] on div "mohannimblewirelesscom" at bounding box center [1177, 120] width 118 height 14
